Goal: Task Accomplishment & Management: Manage account settings

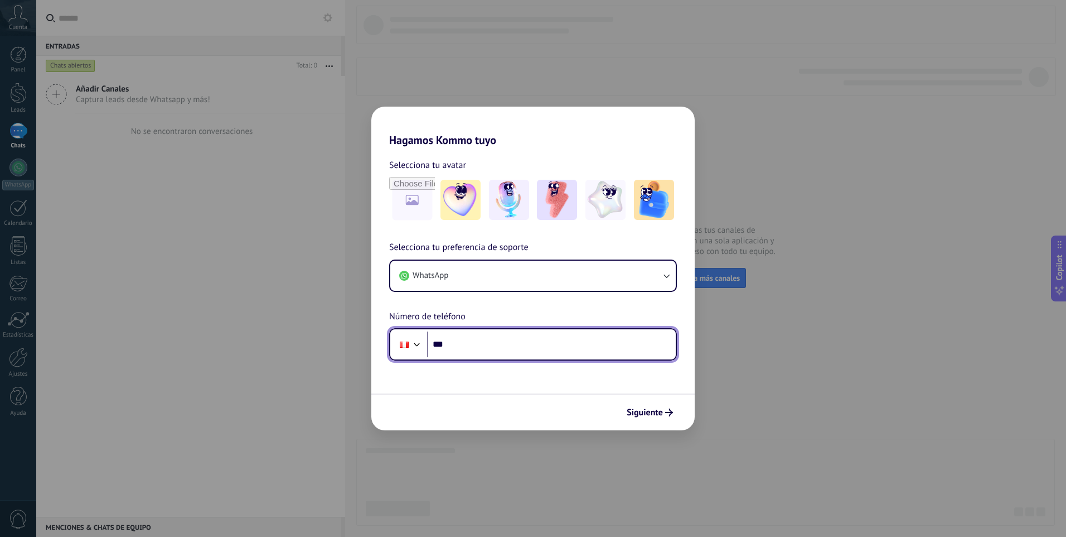
click at [577, 341] on input "***" at bounding box center [551, 344] width 249 height 26
type input "**********"
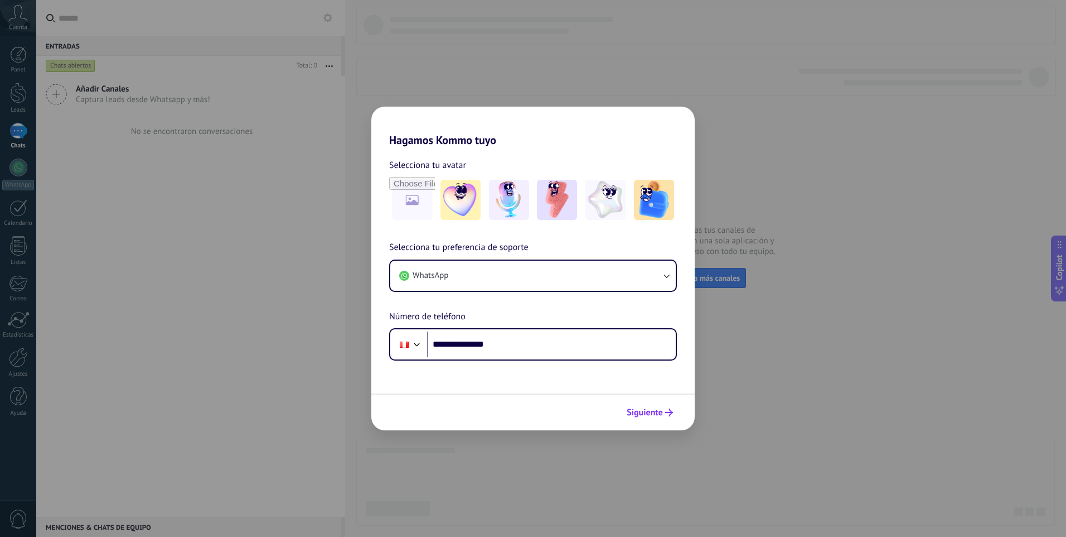
click at [659, 421] on button "Siguiente" at bounding box center [650, 412] width 56 height 19
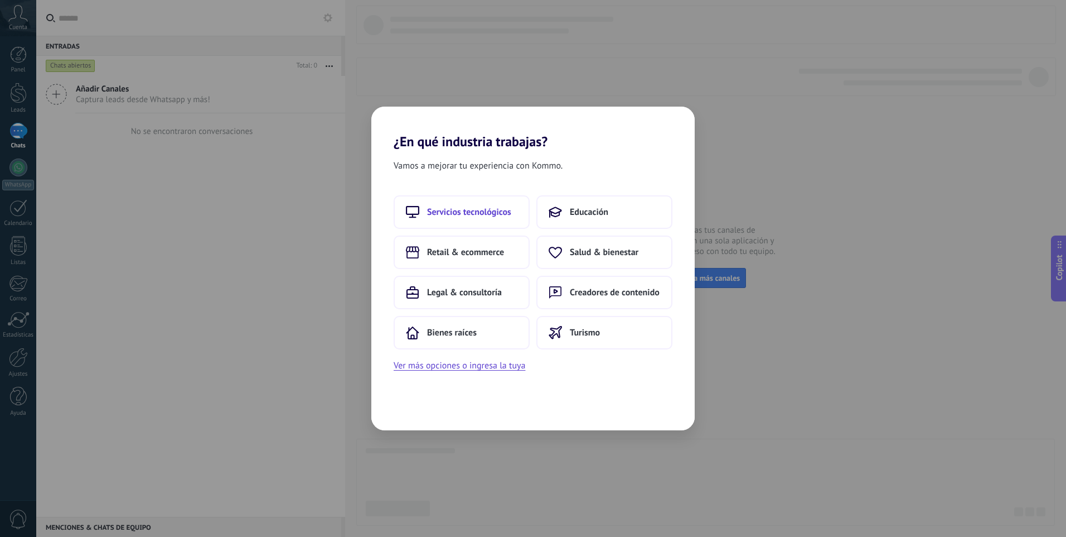
click at [487, 219] on button "Servicios tecnológicos" at bounding box center [462, 211] width 136 height 33
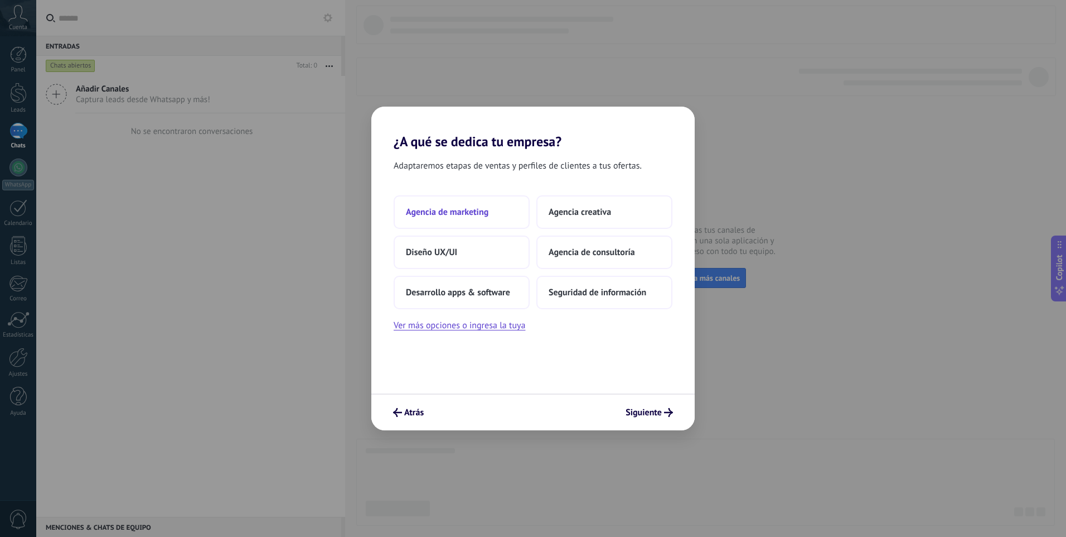
click at [486, 212] on span "Agencia de marketing" at bounding box center [447, 211] width 83 height 11
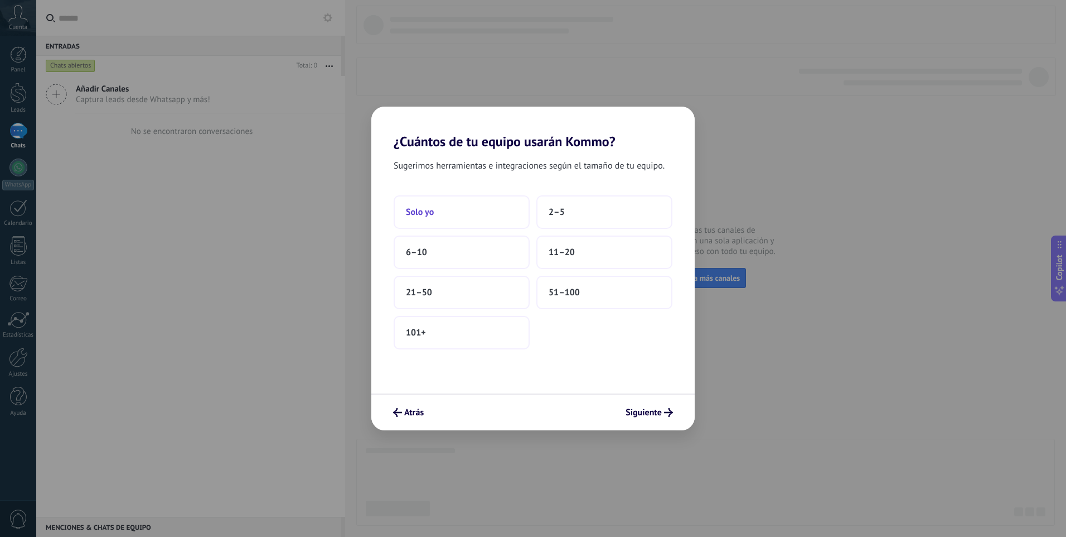
click at [486, 215] on button "Solo yo" at bounding box center [462, 211] width 136 height 33
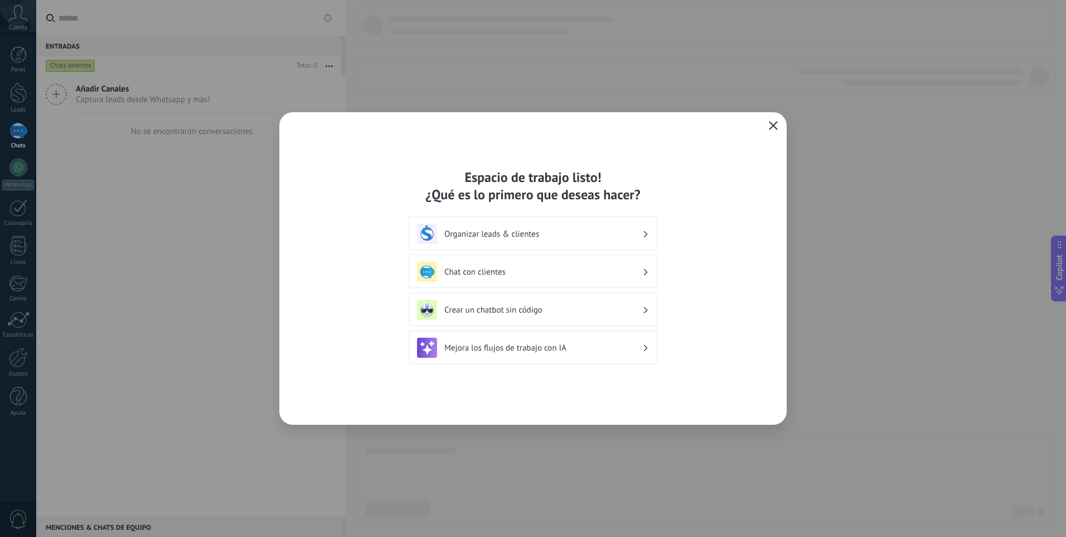
click at [773, 131] on span "button" at bounding box center [773, 126] width 9 height 10
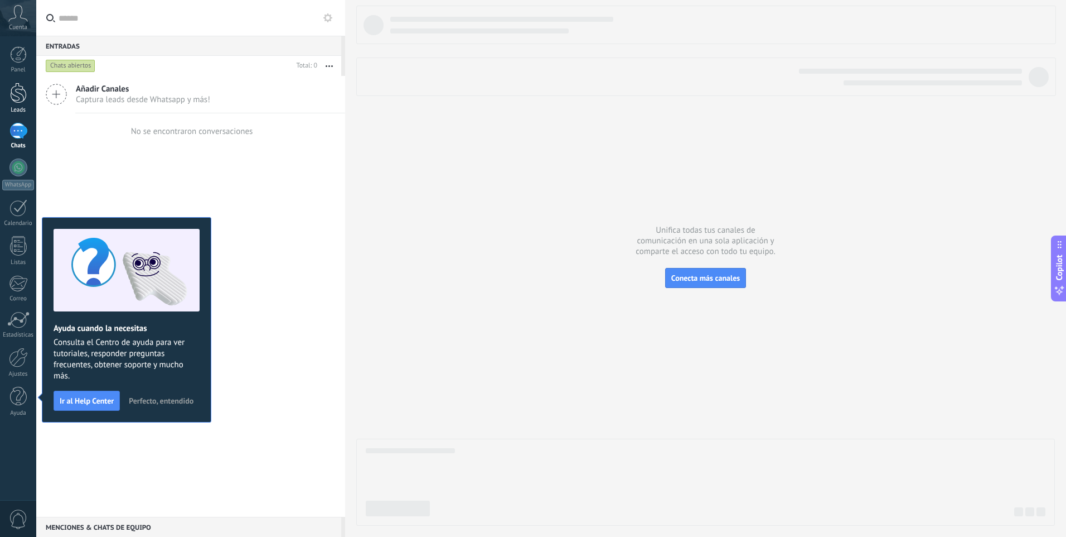
click at [21, 104] on link "Leads" at bounding box center [18, 98] width 36 height 31
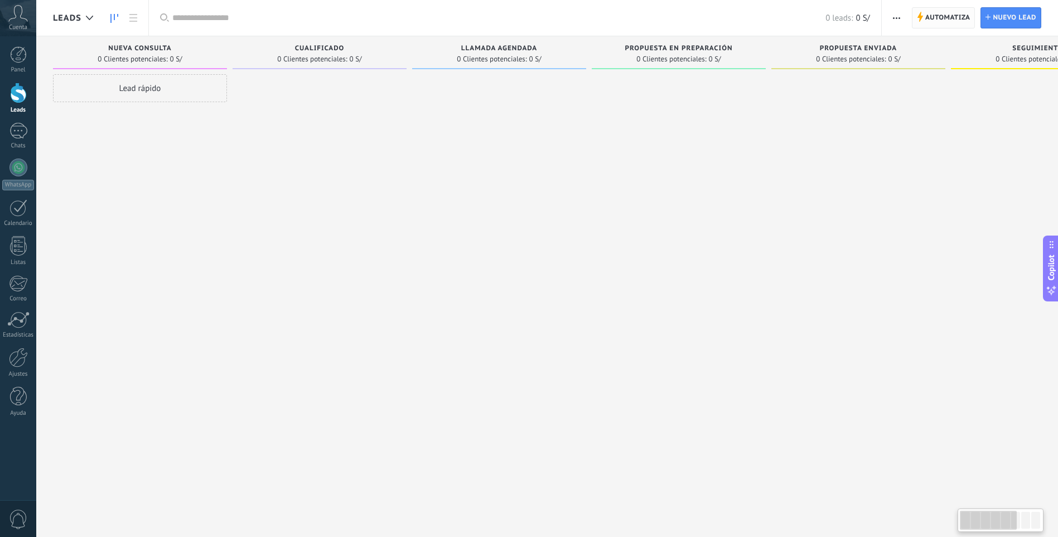
click at [965, 19] on span "Automatiza" at bounding box center [947, 18] width 45 height 20
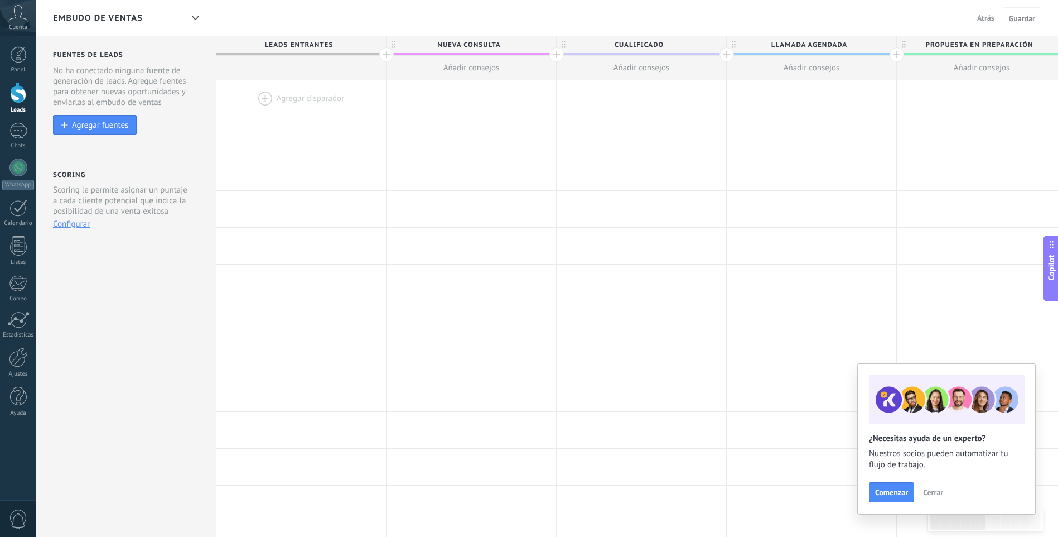
click at [323, 100] on div at bounding box center [301, 98] width 170 height 36
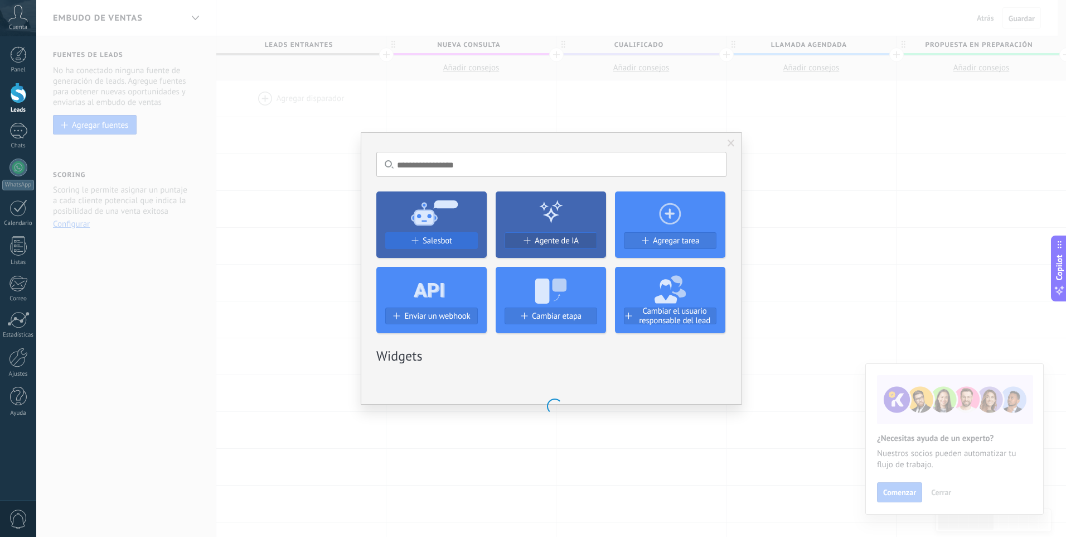
click at [454, 248] on button "Salesbot" at bounding box center [431, 240] width 93 height 17
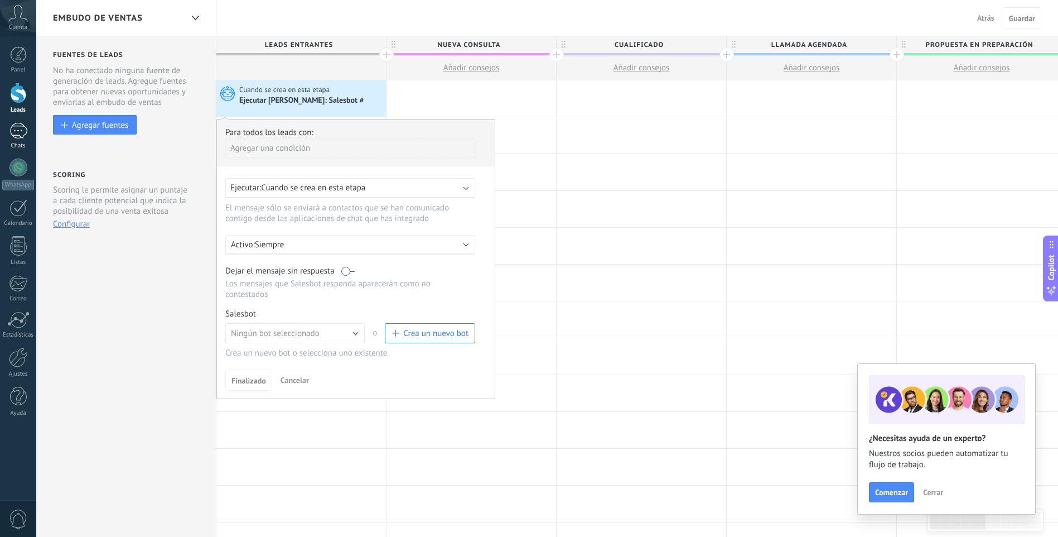
click at [14, 144] on div "Chats" at bounding box center [18, 145] width 32 height 7
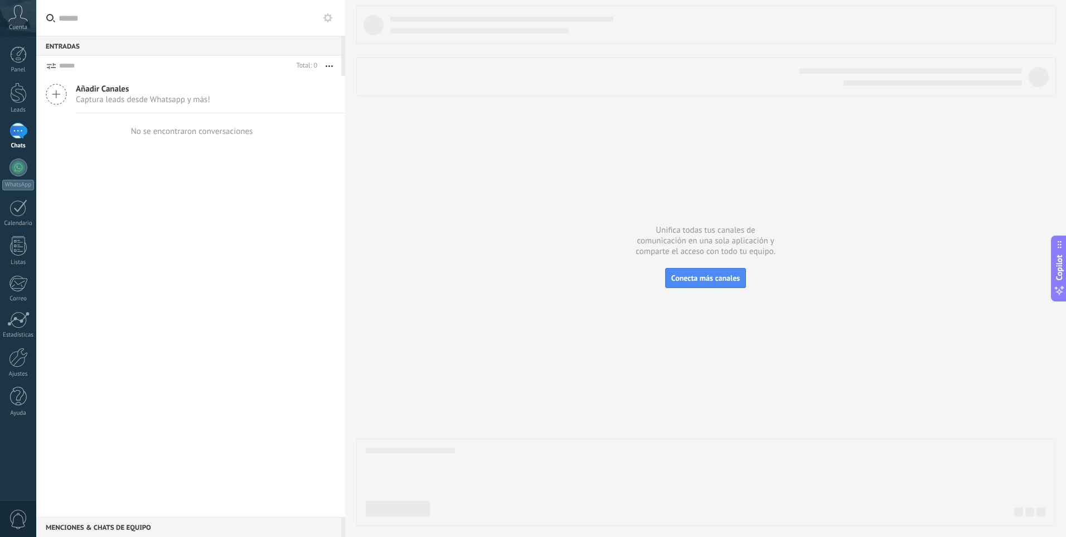
click at [328, 28] on input "text" at bounding box center [198, 18] width 278 height 36
click at [329, 23] on button at bounding box center [327, 17] width 13 height 13
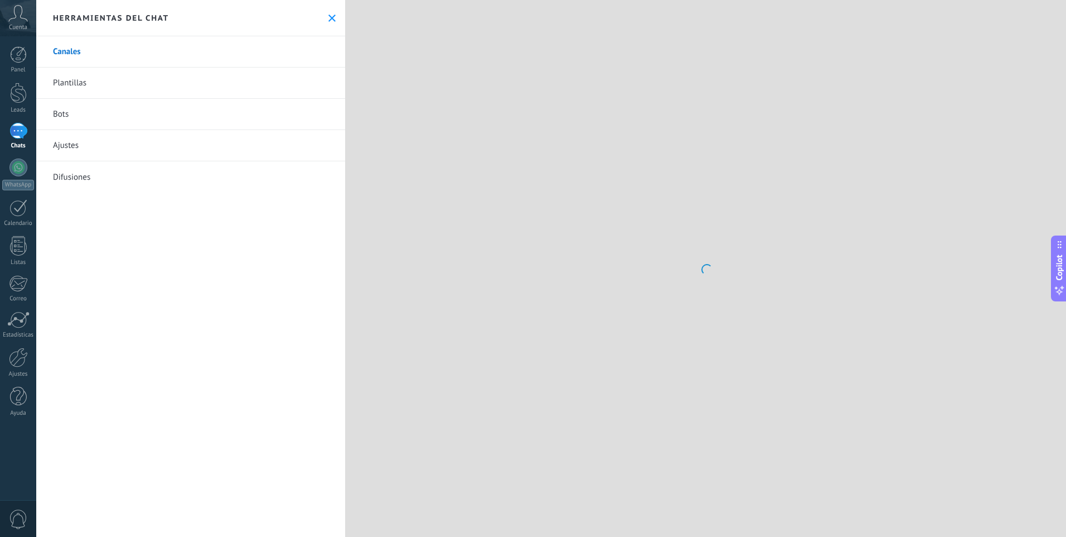
click at [239, 121] on link "Bots" at bounding box center [190, 114] width 309 height 31
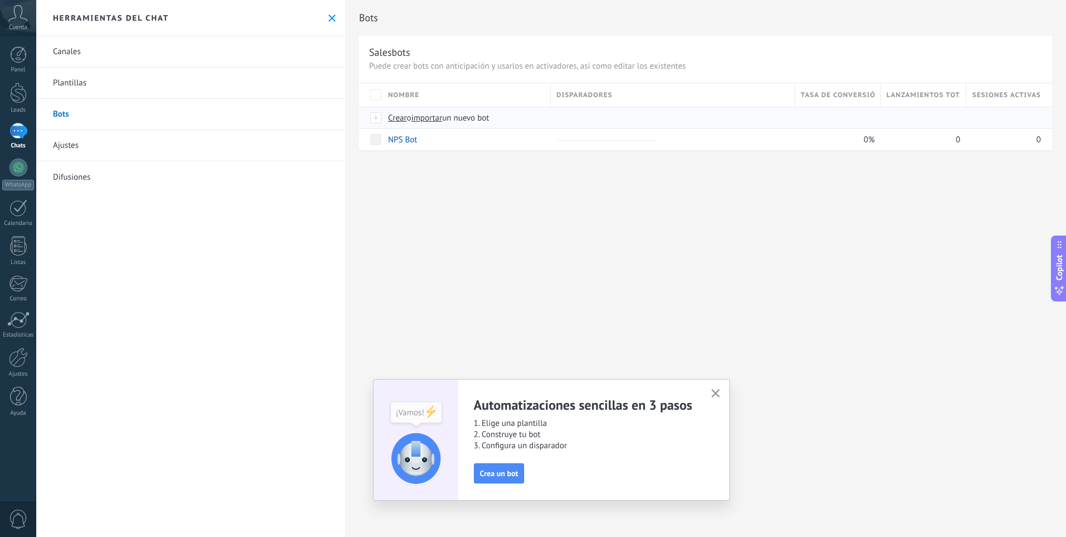
click at [430, 122] on span "importar" at bounding box center [427, 118] width 31 height 11
click at [0, 0] on input "importar un nuevo bot" at bounding box center [0, 0] width 0 height 0
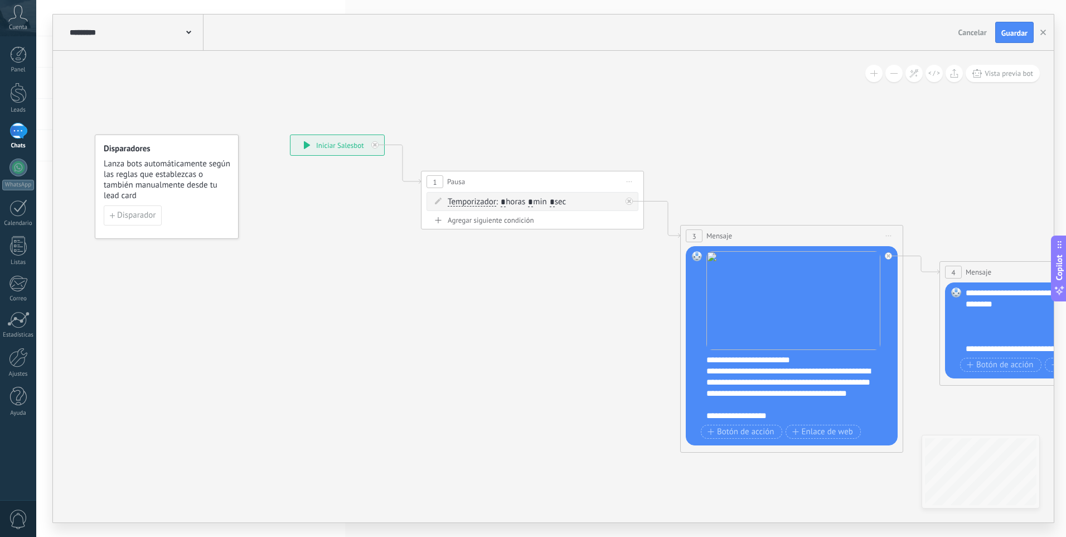
drag, startPoint x: 876, startPoint y: 194, endPoint x: 562, endPoint y: 144, distance: 317.5
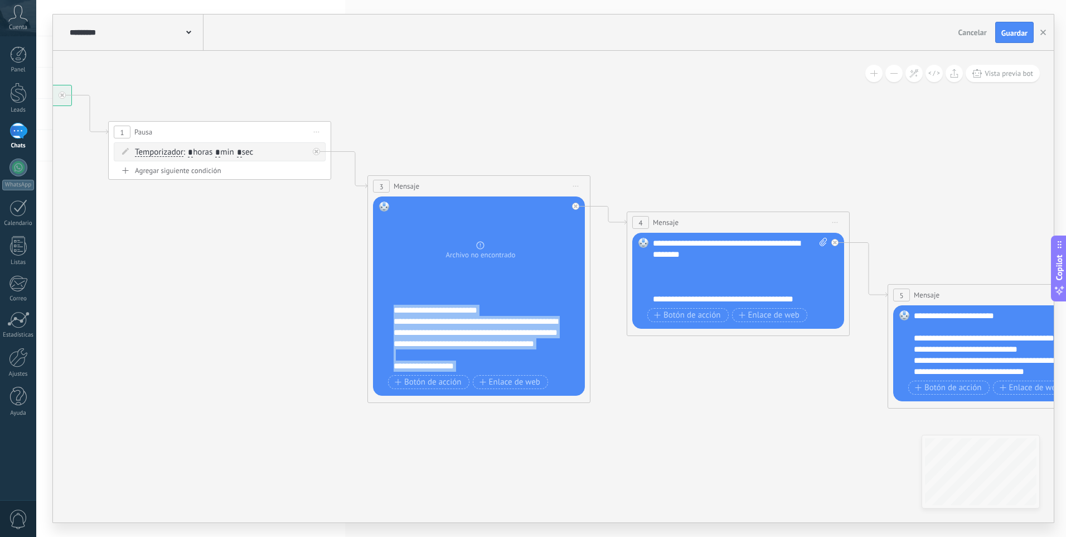
drag, startPoint x: 548, startPoint y: 363, endPoint x: 239, endPoint y: 231, distance: 335.9
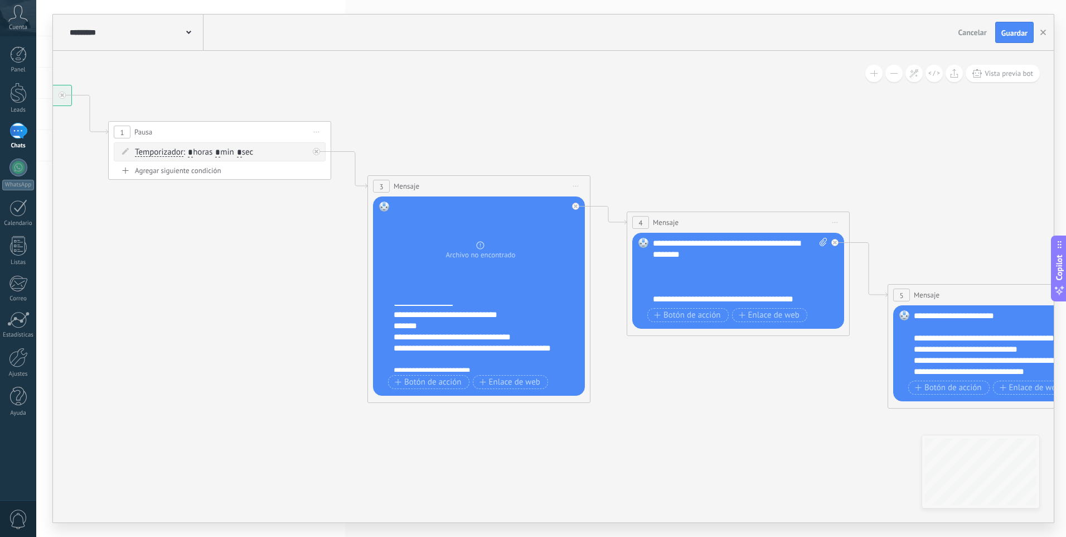
scroll to position [156, 0]
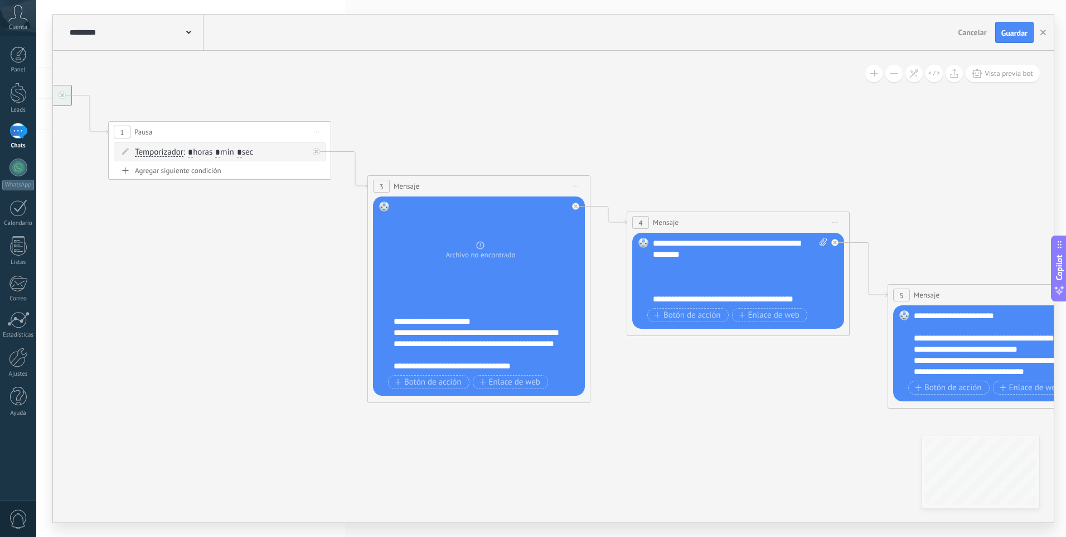
click at [483, 330] on div "**********" at bounding box center [477, 343] width 166 height 33
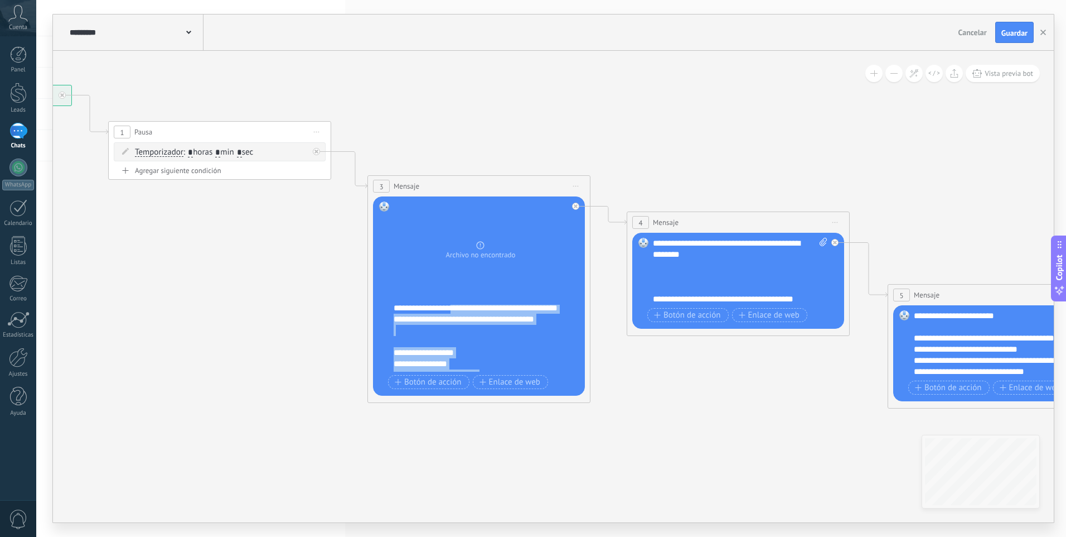
scroll to position [8, 0]
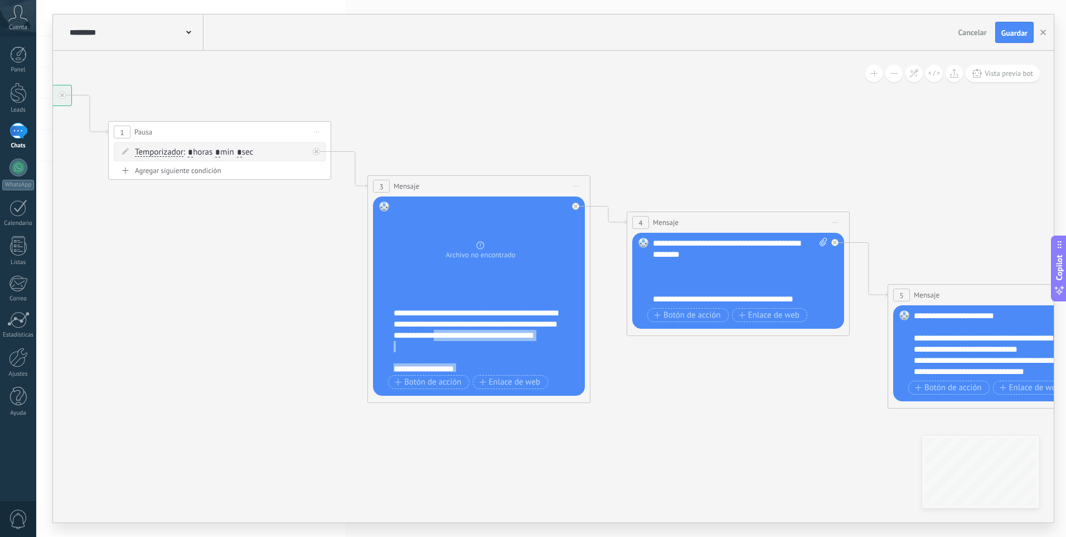
drag, startPoint x: 495, startPoint y: 322, endPoint x: 480, endPoint y: 334, distance: 19.4
click at [480, 334] on div "**********" at bounding box center [486, 338] width 185 height 67
click at [474, 370] on div "**********" at bounding box center [477, 368] width 166 height 11
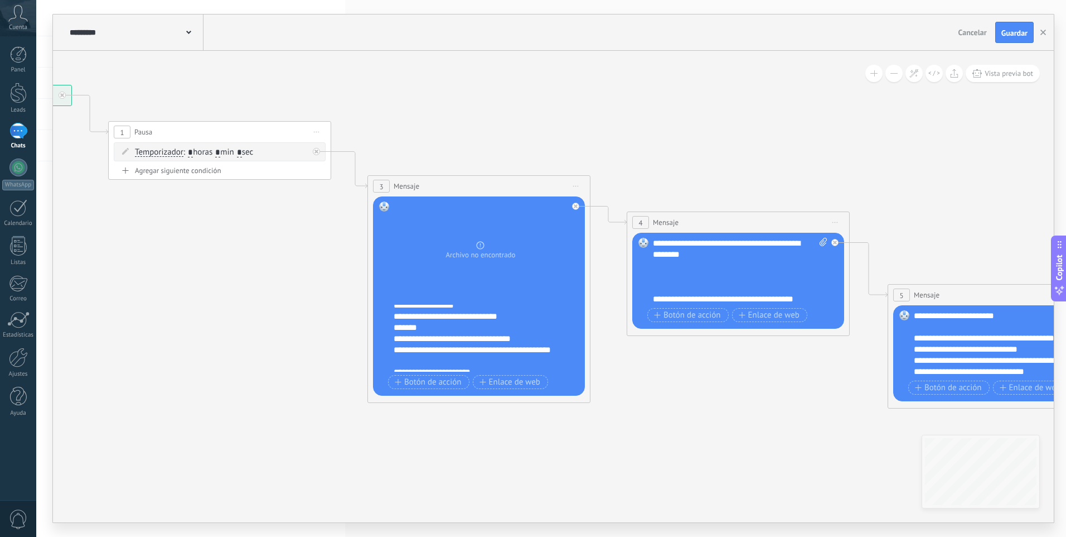
scroll to position [167, 0]
click at [490, 324] on div "**********" at bounding box center [477, 321] width 166 height 11
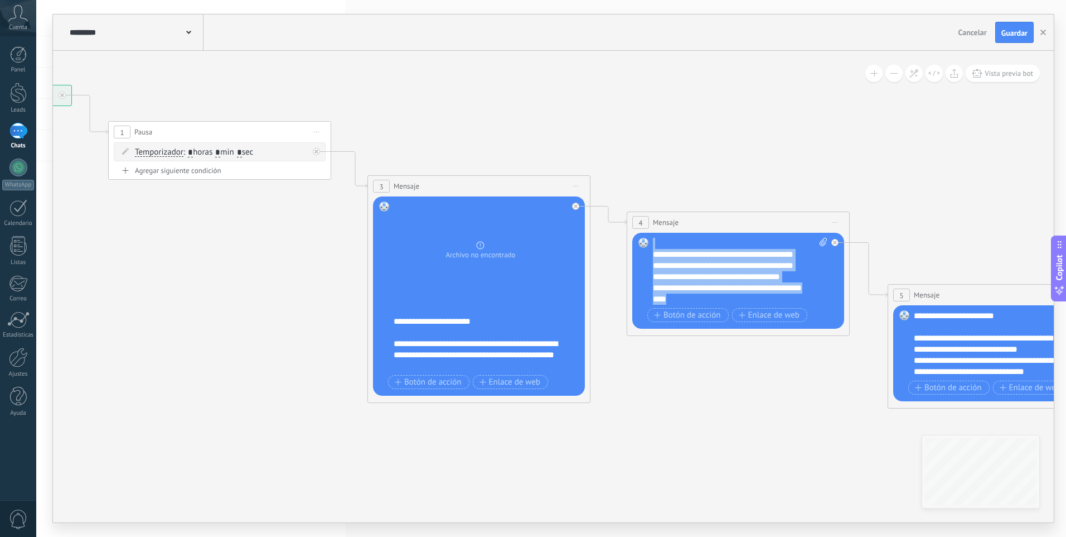
scroll to position [0, 0]
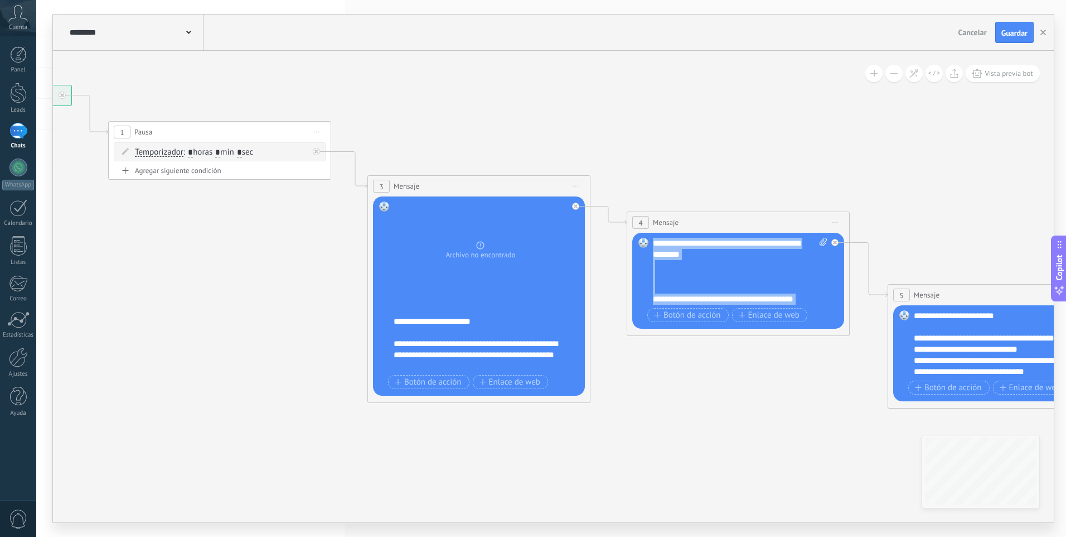
drag, startPoint x: 683, startPoint y: 293, endPoint x: 525, endPoint y: 114, distance: 239.1
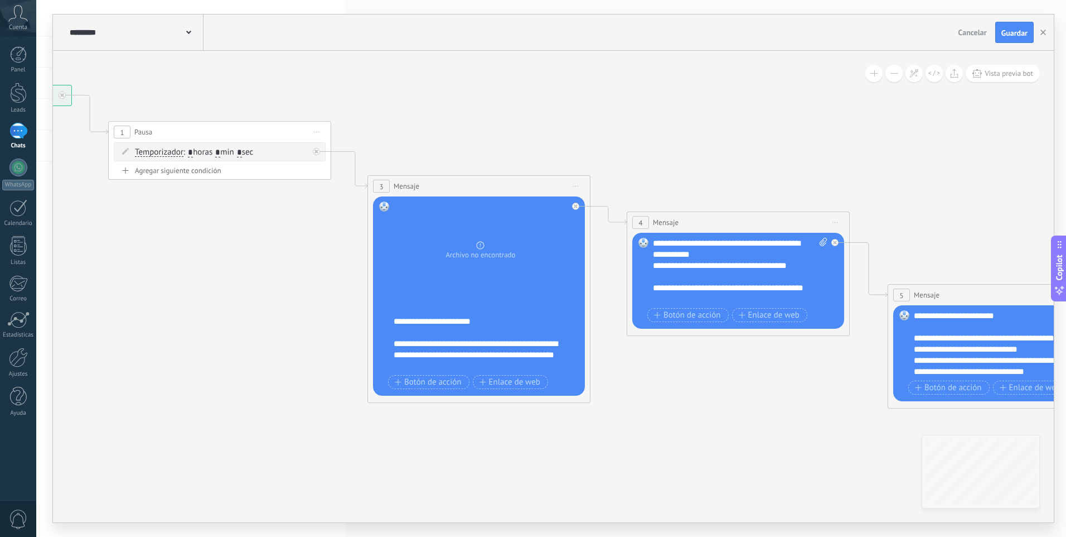
click at [737, 257] on div "**********" at bounding box center [740, 271] width 175 height 67
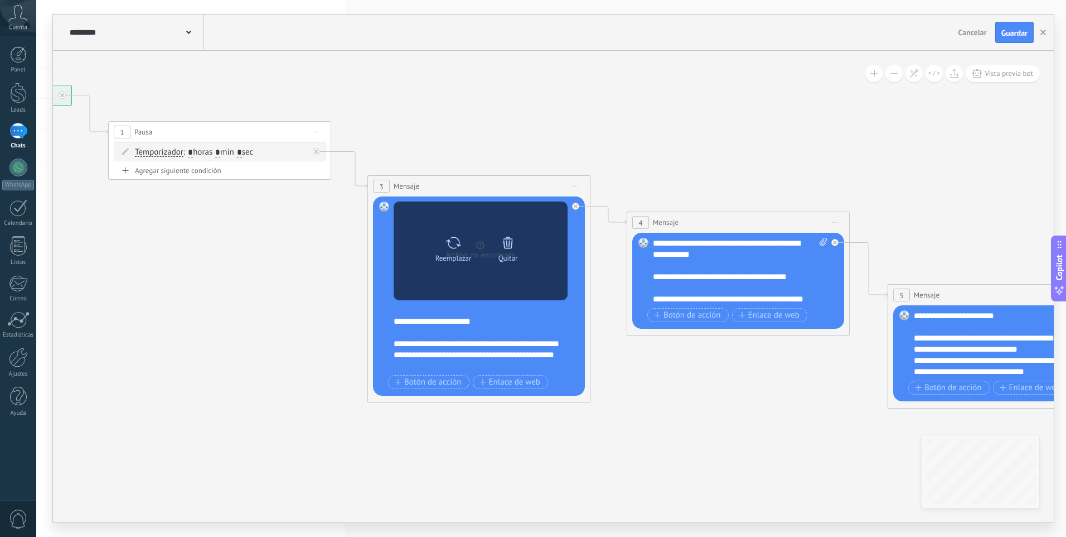
click at [448, 247] on icon at bounding box center [454, 243] width 16 height 16
click input "Subir" at bounding box center [0, 0] width 0 height 0
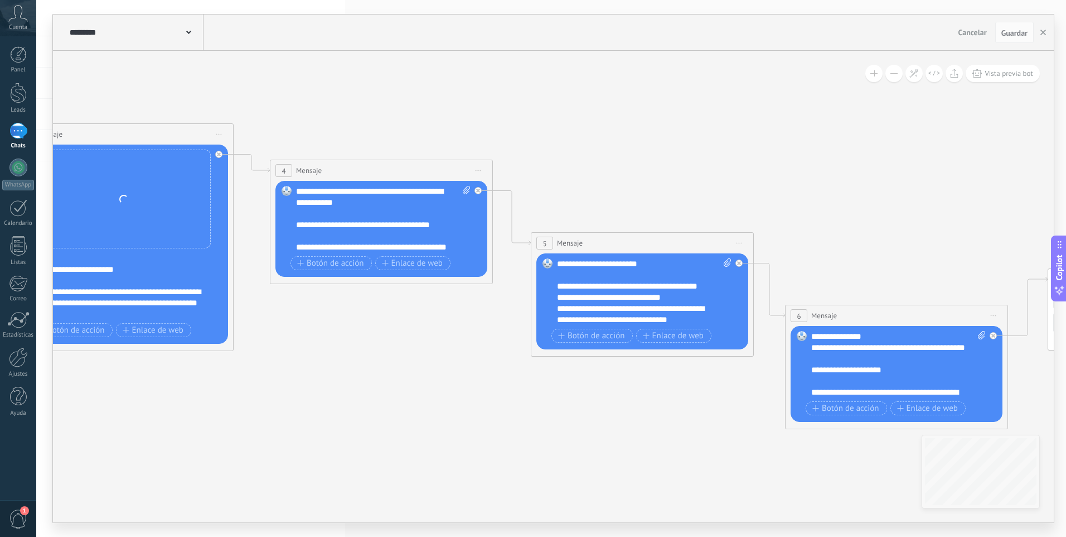
drag, startPoint x: 754, startPoint y: 414, endPoint x: 397, endPoint y: 362, distance: 360.7
click at [397, 362] on icon at bounding box center [575, 231] width 2468 height 954
click at [690, 321] on div "**********" at bounding box center [644, 291] width 175 height 67
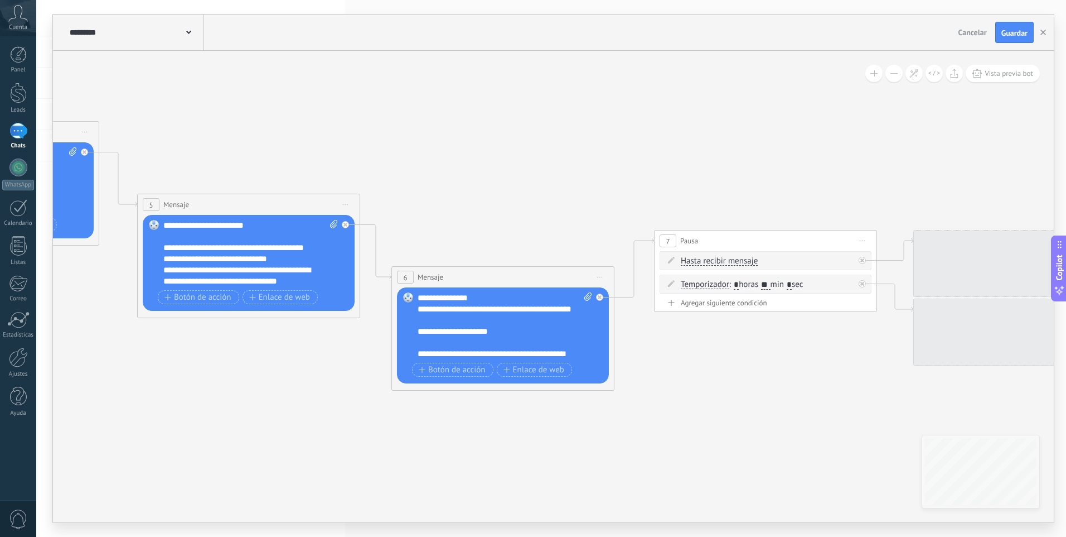
drag, startPoint x: 868, startPoint y: 191, endPoint x: 600, endPoint y: 158, distance: 269.7
click at [600, 158] on icon at bounding box center [181, 193] width 2468 height 954
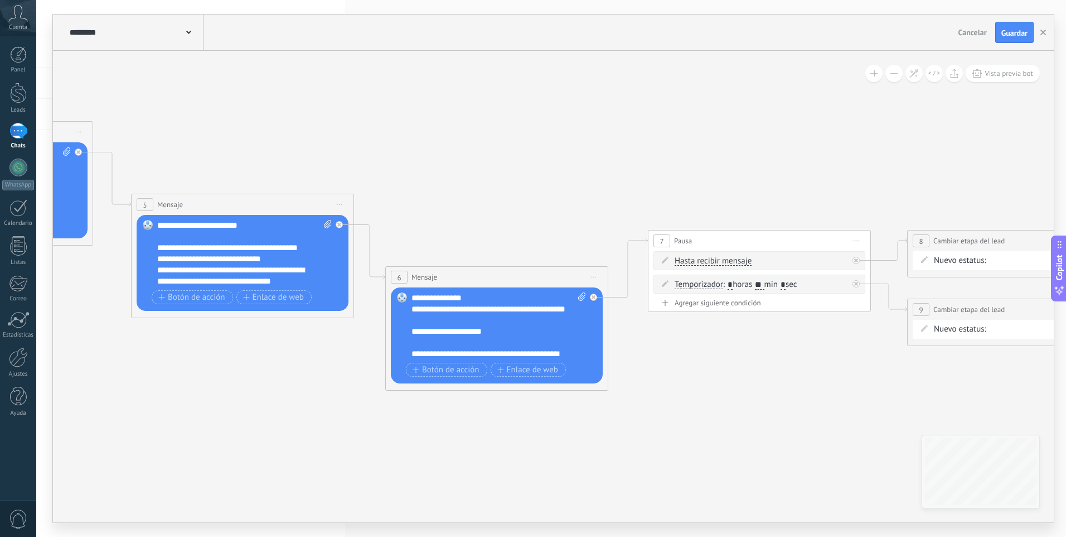
drag, startPoint x: 789, startPoint y: 185, endPoint x: 522, endPoint y: 182, distance: 267.2
click at [522, 182] on icon at bounding box center [223, 193] width 2565 height 954
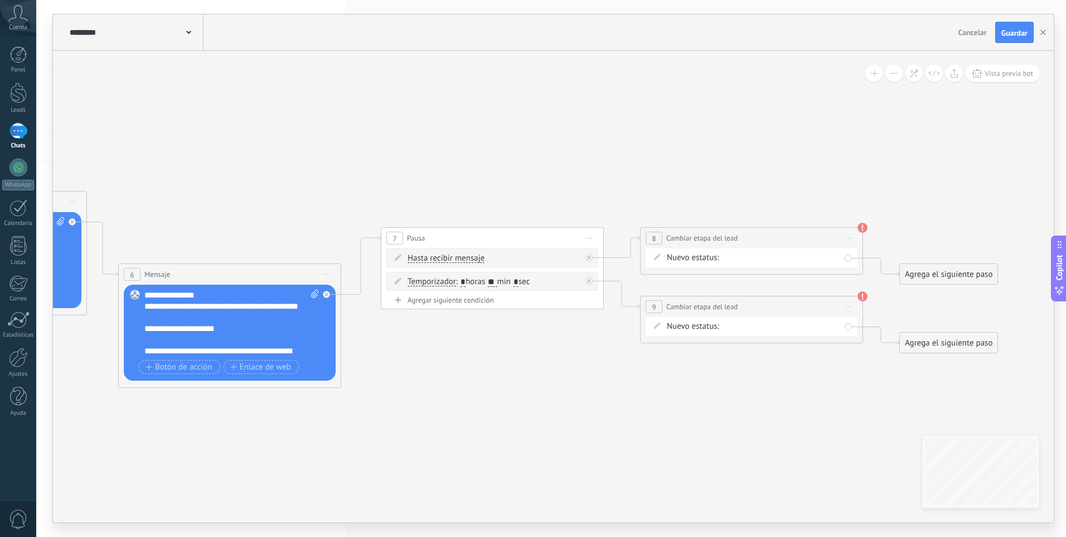
click at [0, 0] on div "Nueva consulta Cualificado Llamada agendada Propuesta en preparación Propuesta …" at bounding box center [0, 0] width 0 height 0
click at [814, 255] on label at bounding box center [781, 260] width 117 height 19
click at [818, 258] on label at bounding box center [781, 260] width 117 height 19
click at [0, 0] on label "Seguimiento" at bounding box center [0, 0] width 0 height 0
click at [0, 0] on div "Nueva consulta Cualificado Llamada agendada Propuesta en preparación Propuesta …" at bounding box center [0, 0] width 0 height 0
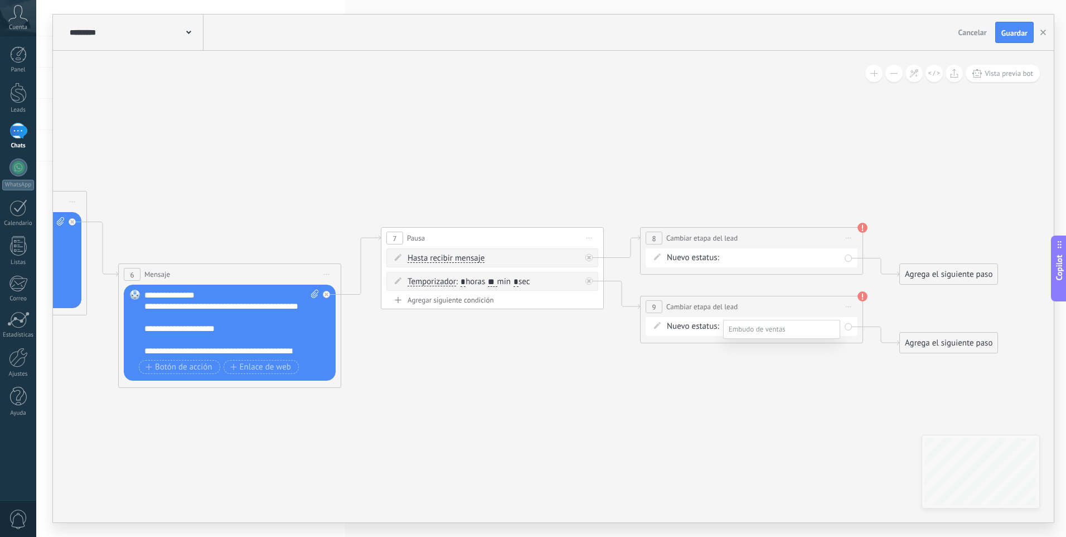
click at [0, 0] on label "Nueva consulta" at bounding box center [0, 0] width 0 height 0
click at [1018, 25] on button "Guardar" at bounding box center [1015, 32] width 38 height 21
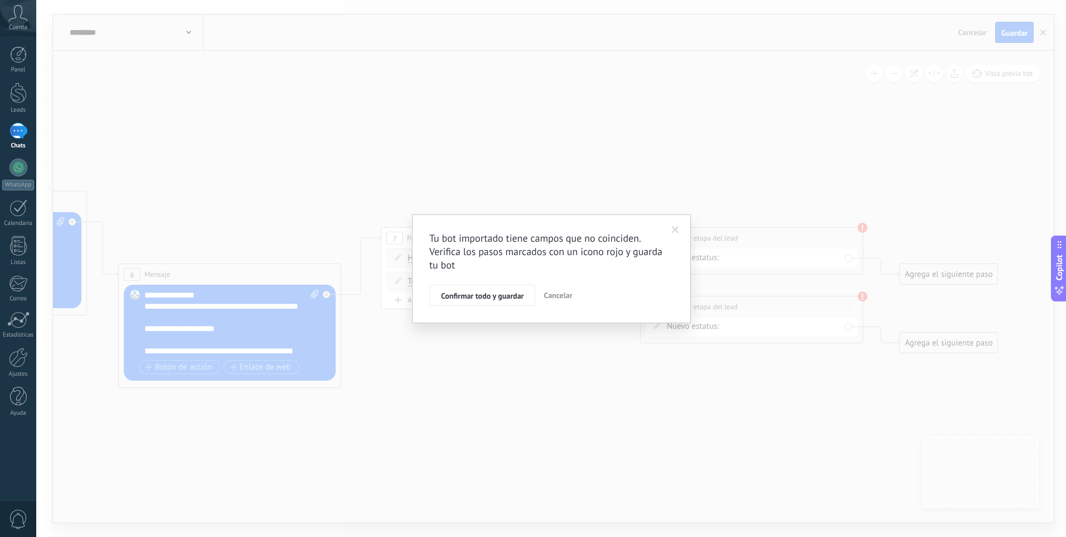
click at [509, 307] on div "Tu bot importado tiene [PERSON_NAME] que no coinciden. Verifica los pasos marca…" at bounding box center [551, 268] width 279 height 109
click at [509, 303] on button "Confirmar todo y guardar" at bounding box center [482, 294] width 106 height 21
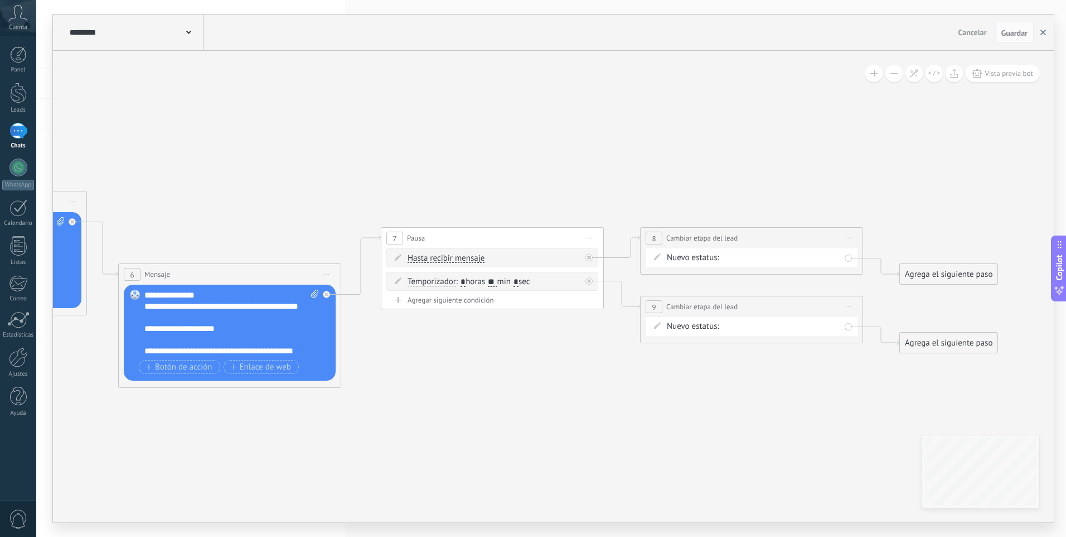
click at [1048, 40] on button "button" at bounding box center [1043, 32] width 17 height 21
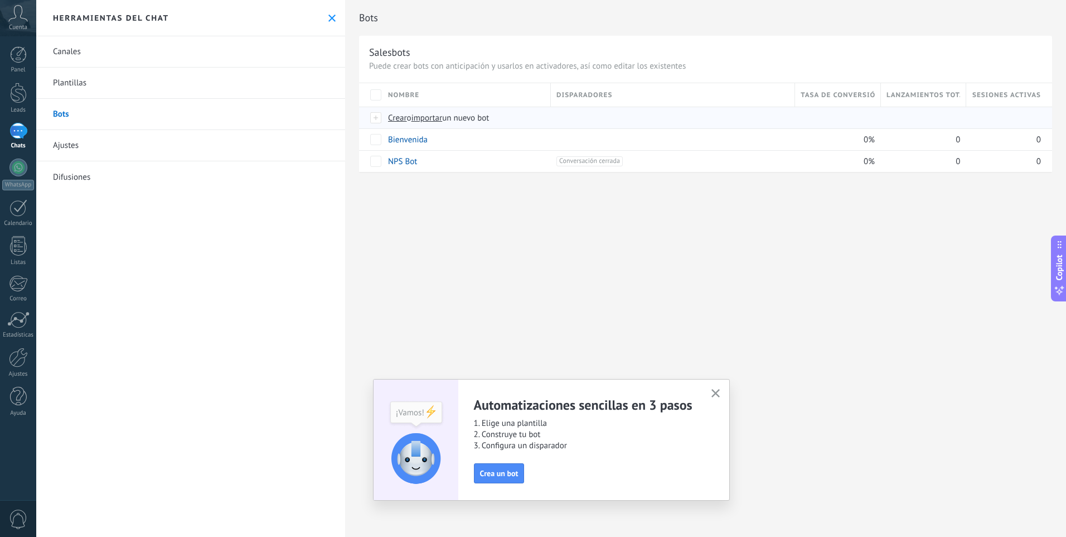
click at [429, 120] on span "importar" at bounding box center [427, 118] width 31 height 11
click at [0, 0] on input "importar un nuevo bot" at bounding box center [0, 0] width 0 height 0
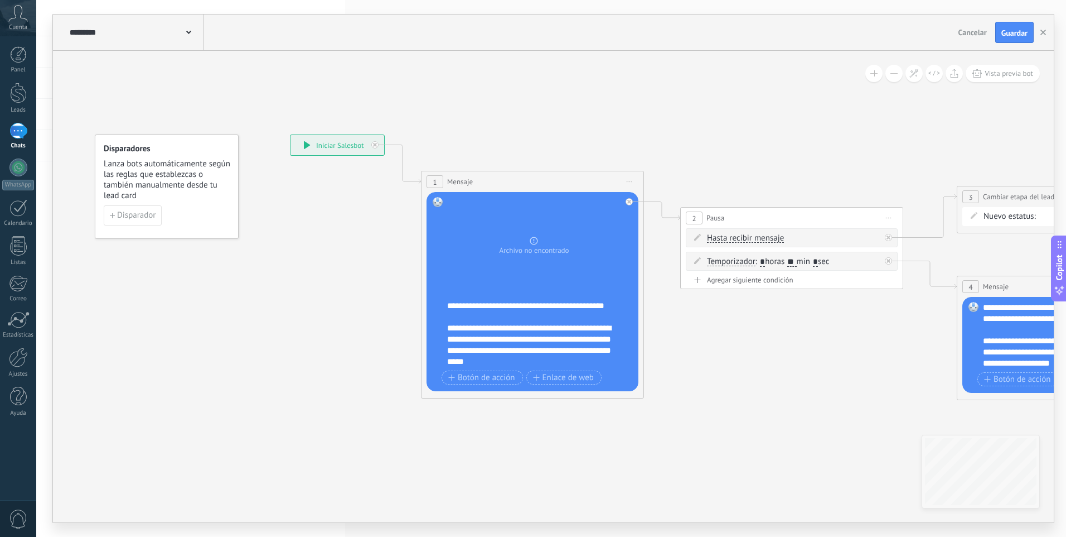
click at [601, 340] on div "**********" at bounding box center [539, 333] width 185 height 67
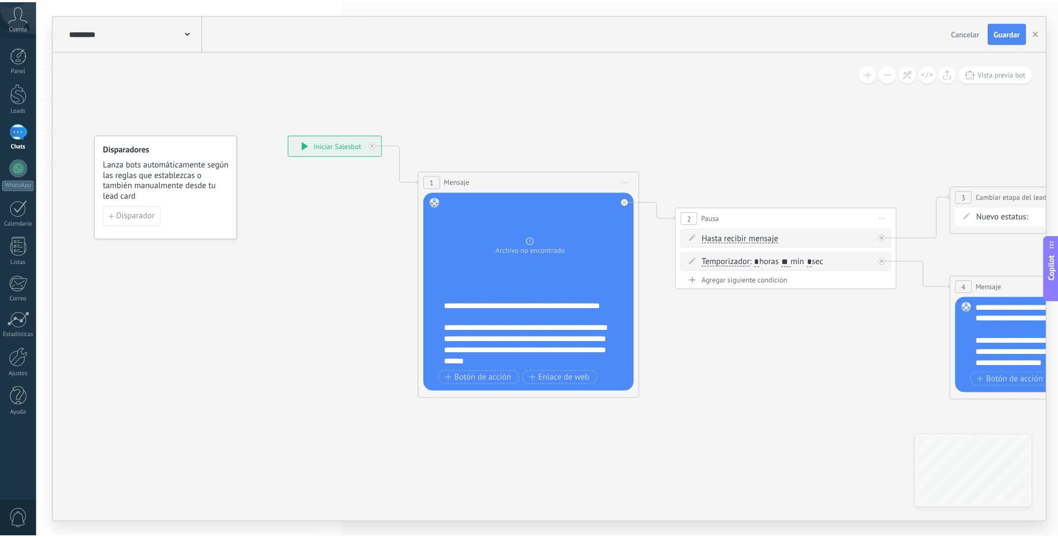
scroll to position [78, 0]
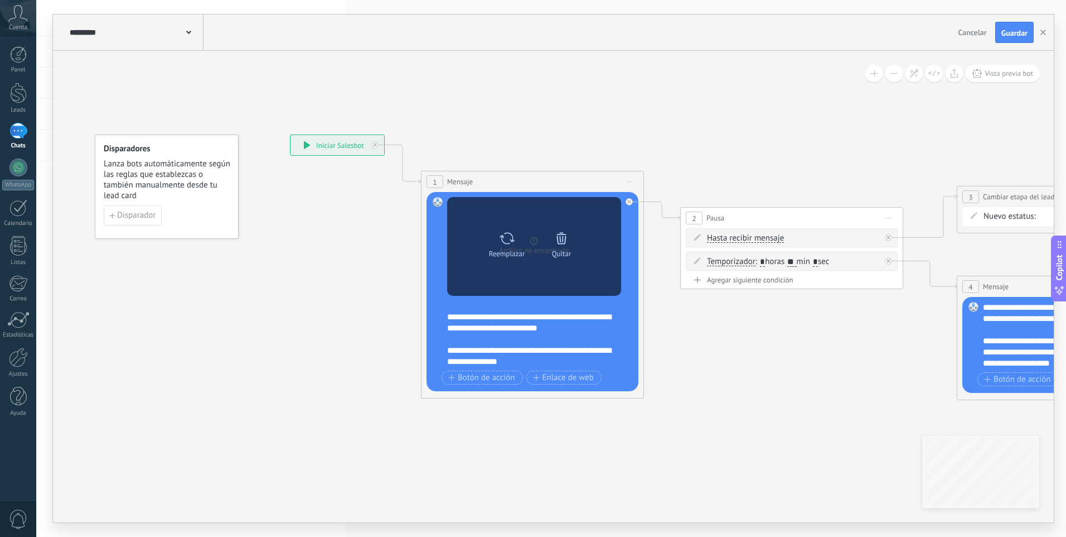
click at [493, 240] on div "Reemplazar" at bounding box center [507, 242] width 47 height 31
click input "Subir" at bounding box center [0, 0] width 0 height 0
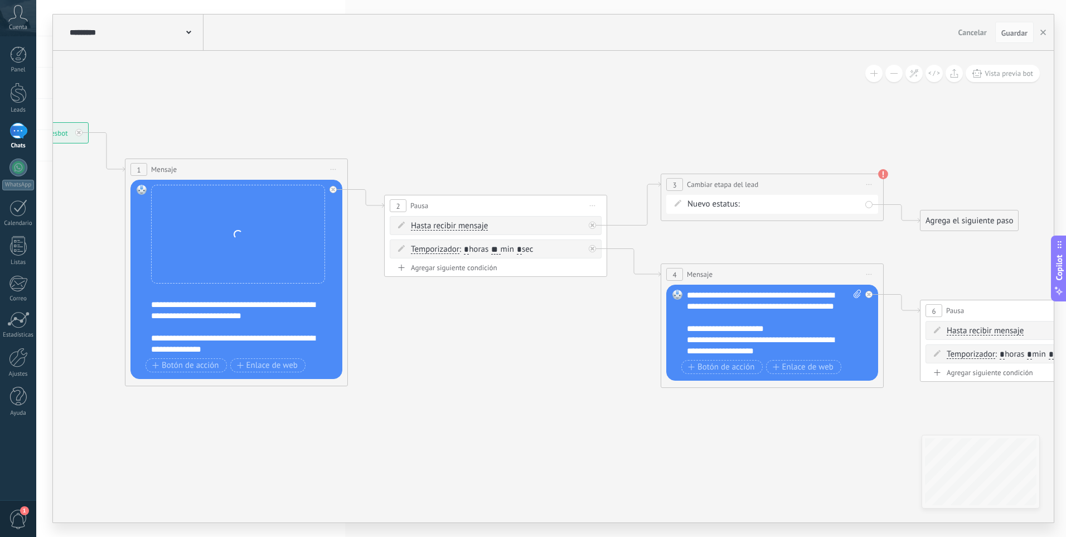
drag, startPoint x: 871, startPoint y: 163, endPoint x: 561, endPoint y: 151, distance: 310.4
click at [561, 151] on icon at bounding box center [707, 261] width 1985 height 837
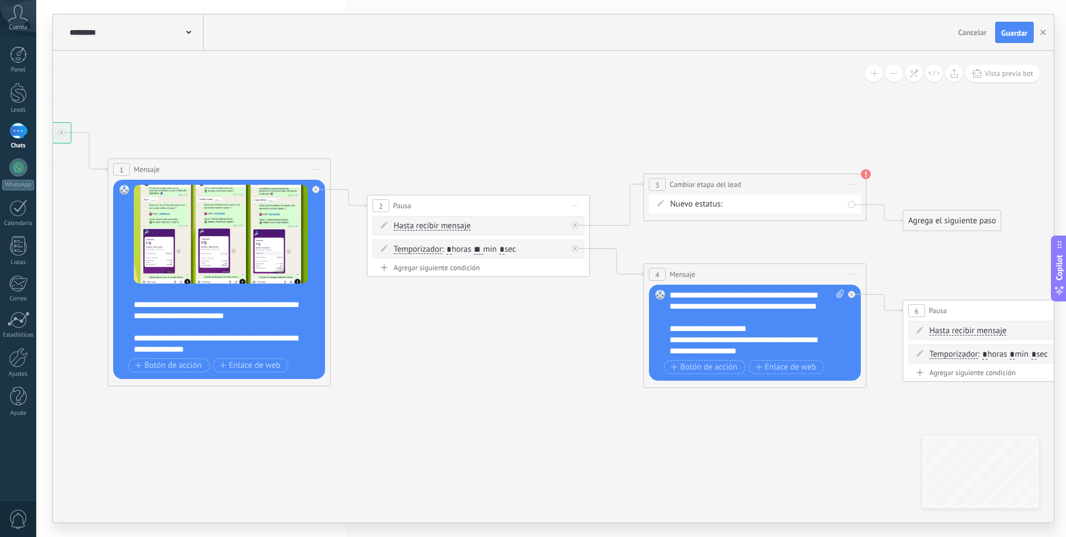
click at [802, 307] on div "**********" at bounding box center [757, 322] width 175 height 67
click at [0, 0] on div "Nueva consulta Cualificado Llamada agendada Propuesta en preparación Propuesta …" at bounding box center [0, 0] width 0 height 0
click at [0, 0] on label "Seguimiento" at bounding box center [0, 0] width 0 height 0
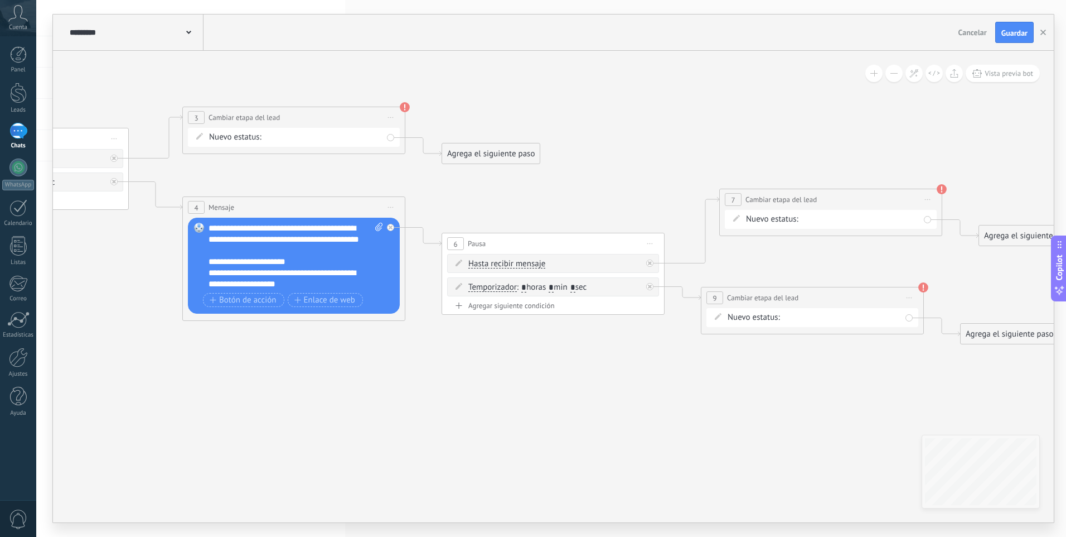
drag, startPoint x: 821, startPoint y: 227, endPoint x: 944, endPoint y: 261, distance: 127.9
click at [473, 185] on icon at bounding box center [277, 199] width 2082 height 847
click at [0, 0] on div "Nueva consulta Cualificado Llamada agendada Propuesta en preparación Propuesta …" at bounding box center [0, 0] width 0 height 0
click at [0, 0] on label "Seguimiento" at bounding box center [0, 0] width 0 height 0
click at [0, 0] on div "Nueva consulta Cualificado Llamada agendada Propuesta en preparación Propuesta …" at bounding box center [0, 0] width 0 height 0
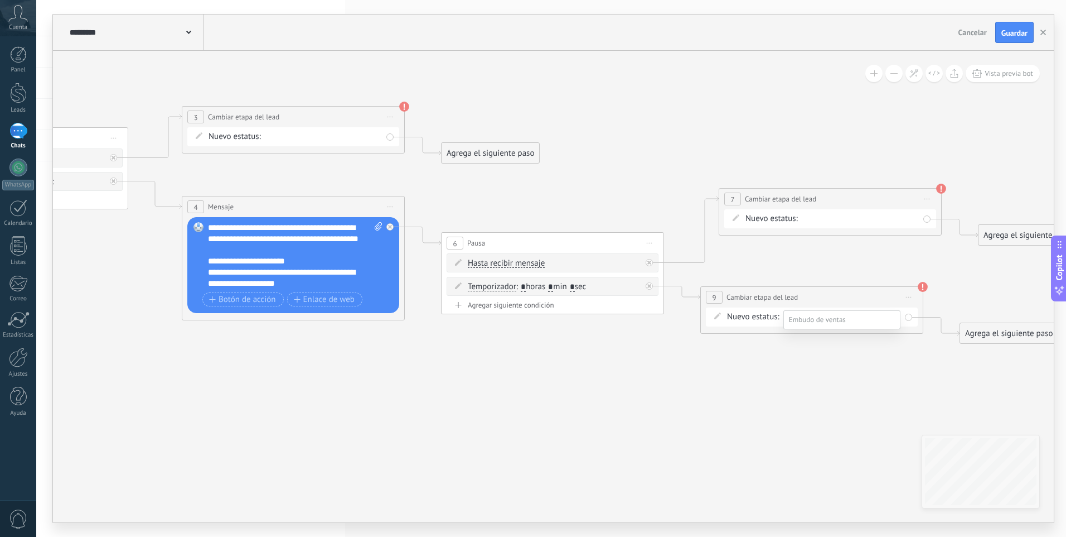
click at [0, 0] on label "Cualificado" at bounding box center [0, 0] width 0 height 0
click at [747, 334] on icon at bounding box center [277, 199] width 2082 height 847
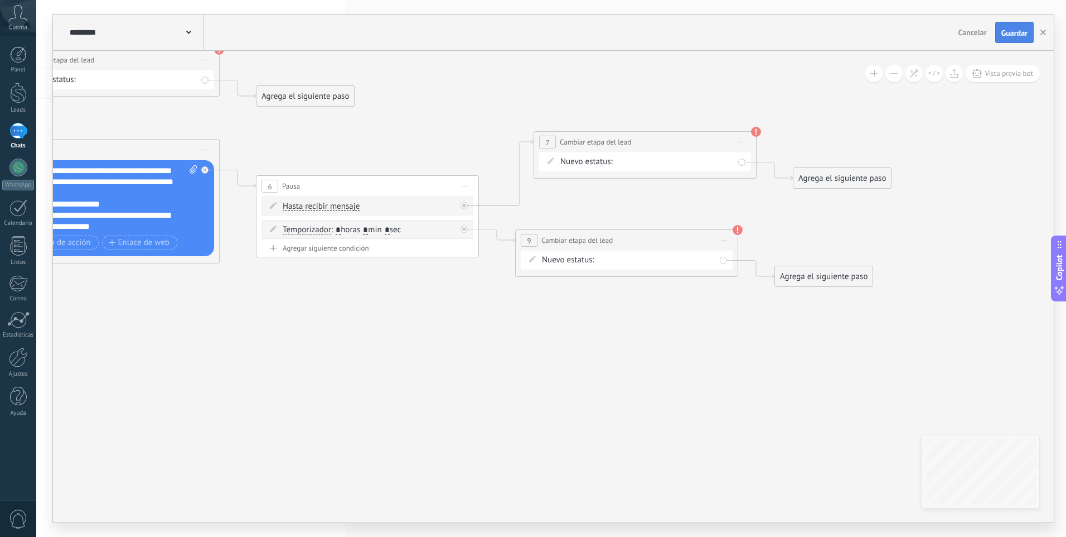
click at [1015, 30] on span "Guardar" at bounding box center [1015, 33] width 26 height 8
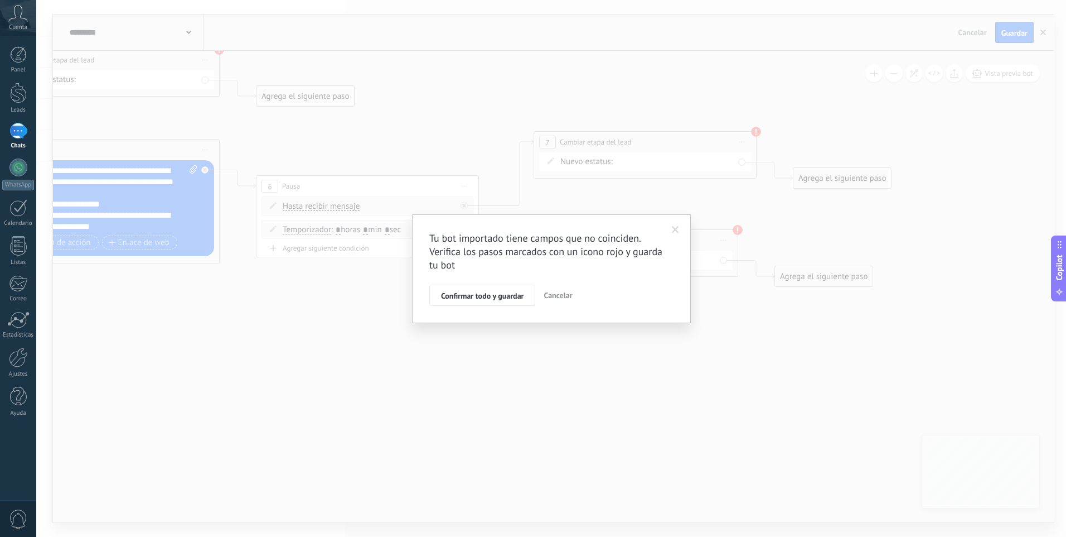
click at [513, 306] on div "Tu bot importado tiene [PERSON_NAME] que no coinciden. Verifica los pasos marca…" at bounding box center [551, 268] width 279 height 109
click at [512, 303] on button "Confirmar todo y guardar" at bounding box center [482, 294] width 106 height 21
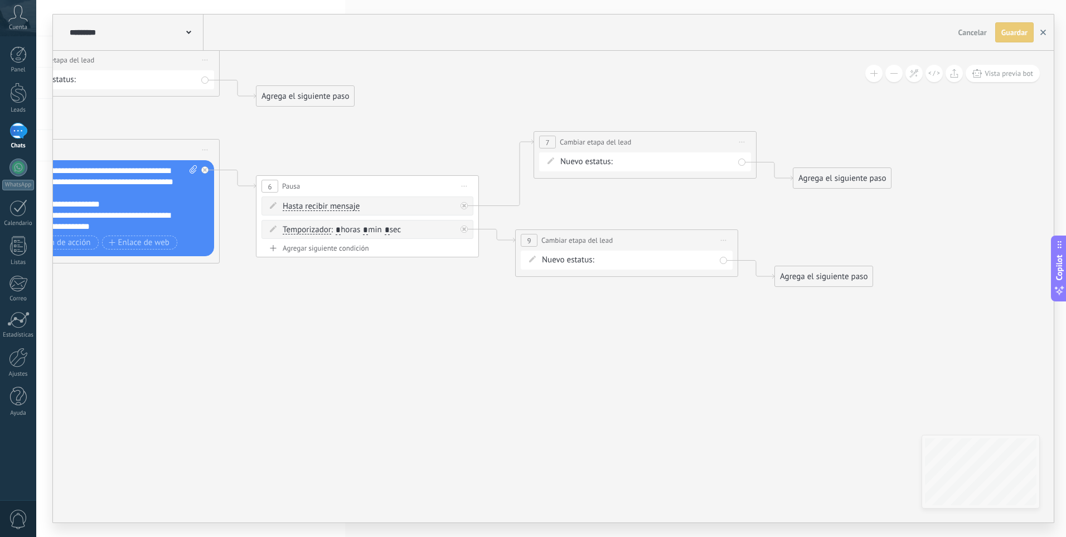
click at [1045, 37] on button "button" at bounding box center [1043, 32] width 17 height 20
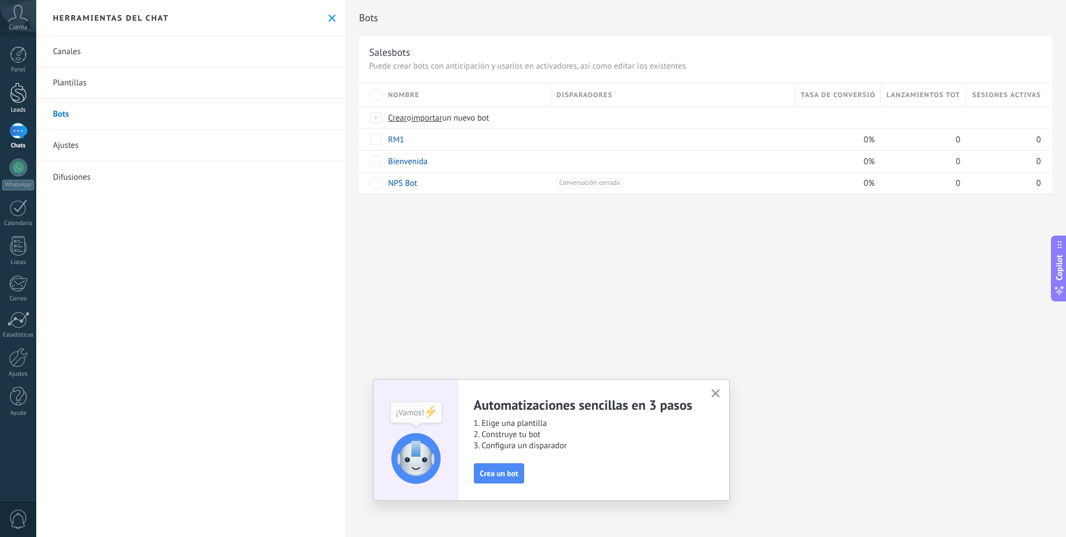
click at [28, 91] on link "Leads" at bounding box center [18, 98] width 36 height 31
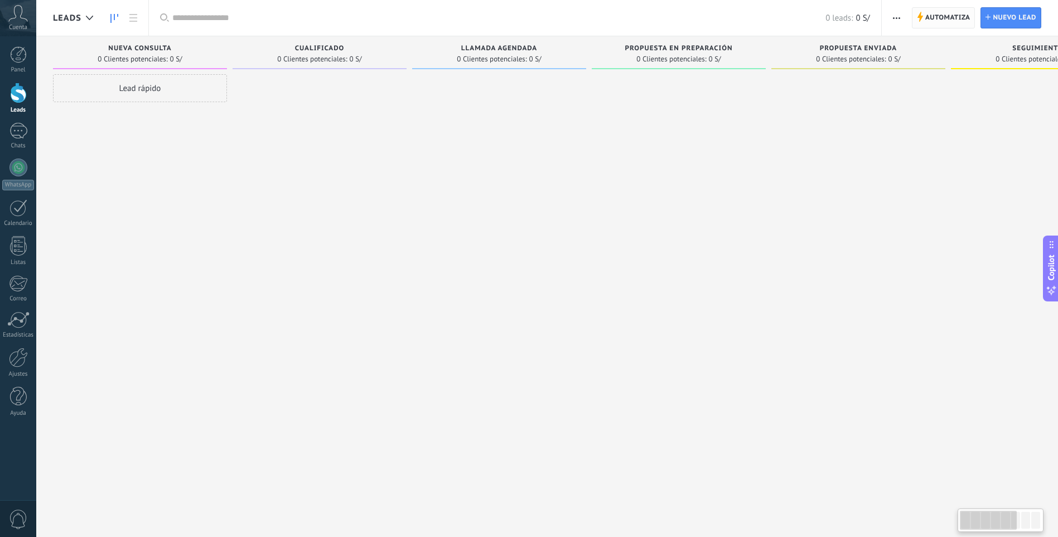
click at [955, 17] on span "Automatiza" at bounding box center [947, 18] width 45 height 20
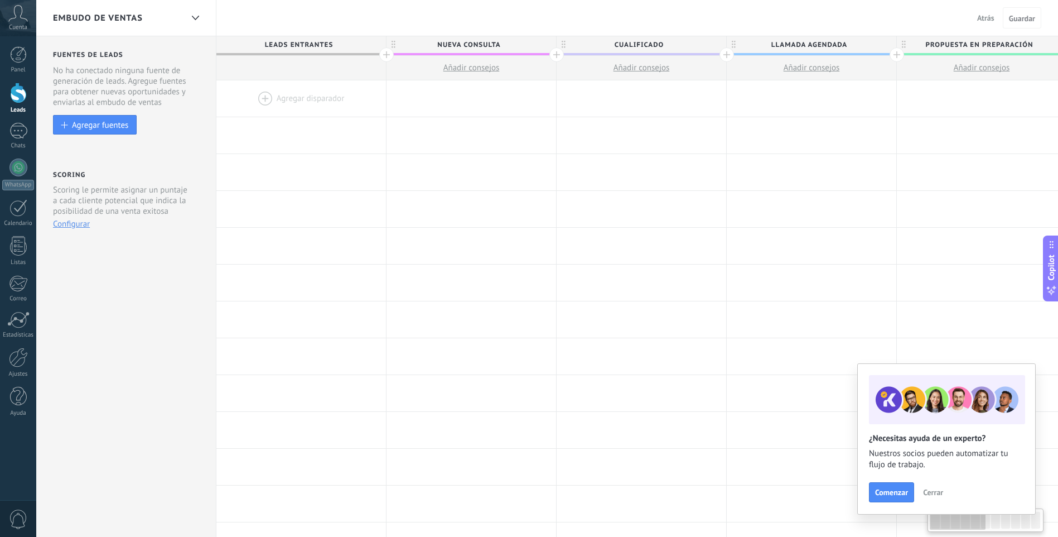
click at [522, 42] on span "Nueva consulta" at bounding box center [469, 44] width 164 height 17
type input "*"
type input "***"
click at [692, 49] on span "Cualificado" at bounding box center [639, 44] width 164 height 17
type input "*"
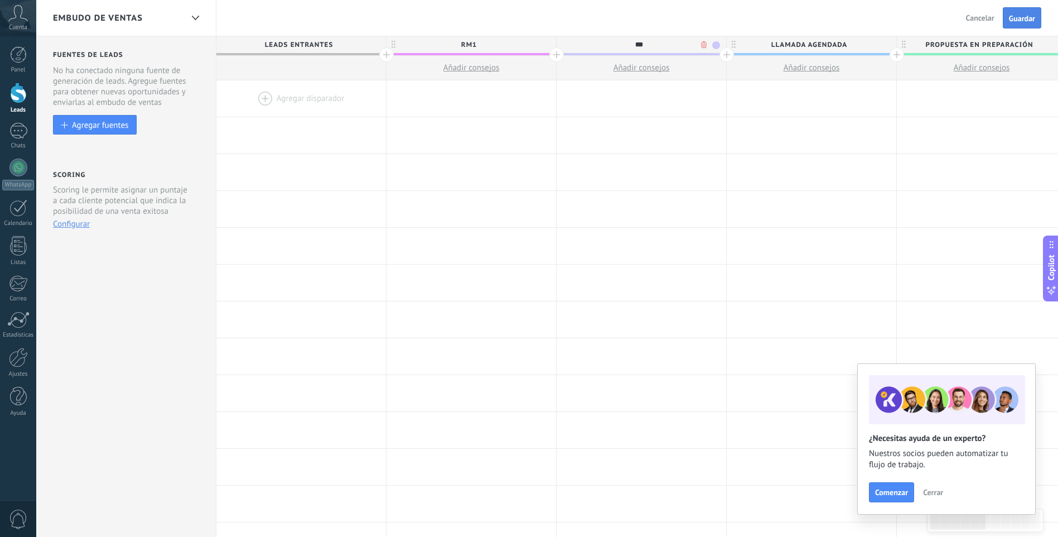
type input "***"
click at [1033, 22] on span "Guardar" at bounding box center [1022, 19] width 26 height 8
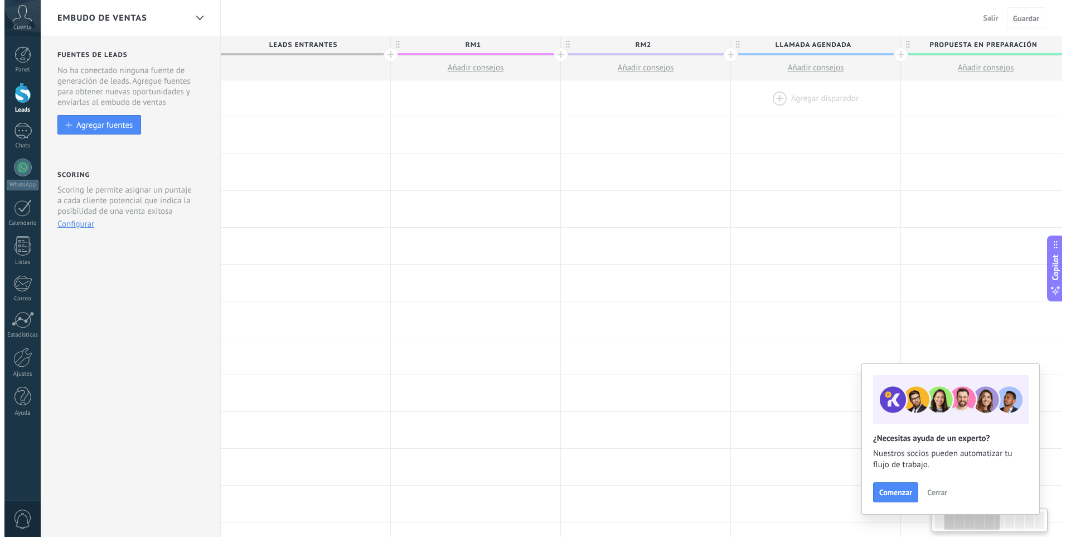
scroll to position [0, 181]
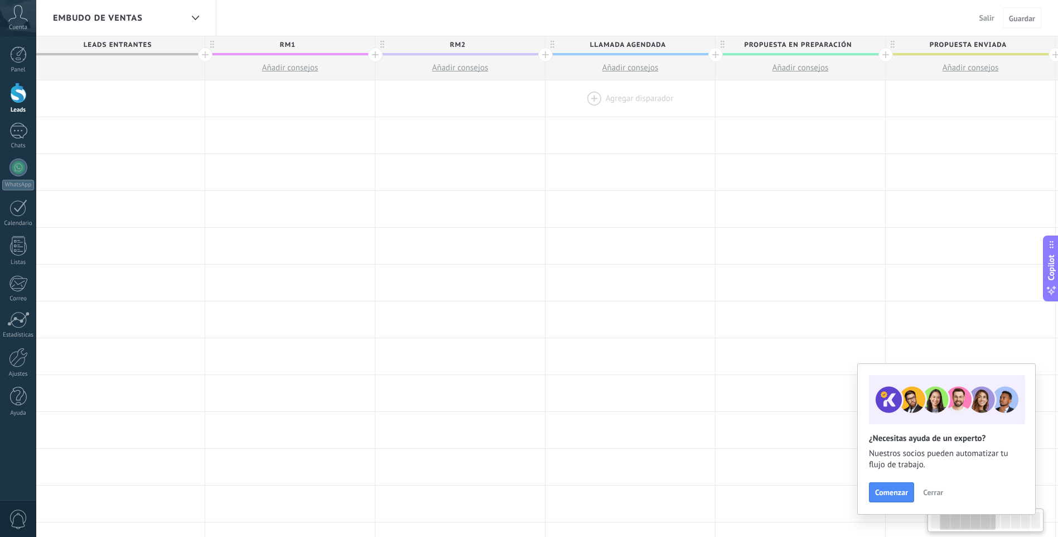
drag, startPoint x: 684, startPoint y: 112, endPoint x: 656, endPoint y: 110, distance: 27.9
click at [656, 110] on div "**********" at bounding box center [970, 466] width 1871 height 773
click at [670, 44] on span "Llamada agendada" at bounding box center [627, 44] width 164 height 17
click at [697, 49] on body ".abccls-1,.abccls-2{fill-rule:evenodd}.abccls-2{fill:#fff} .abfcls-1{fill:none}…" at bounding box center [529, 268] width 1058 height 537
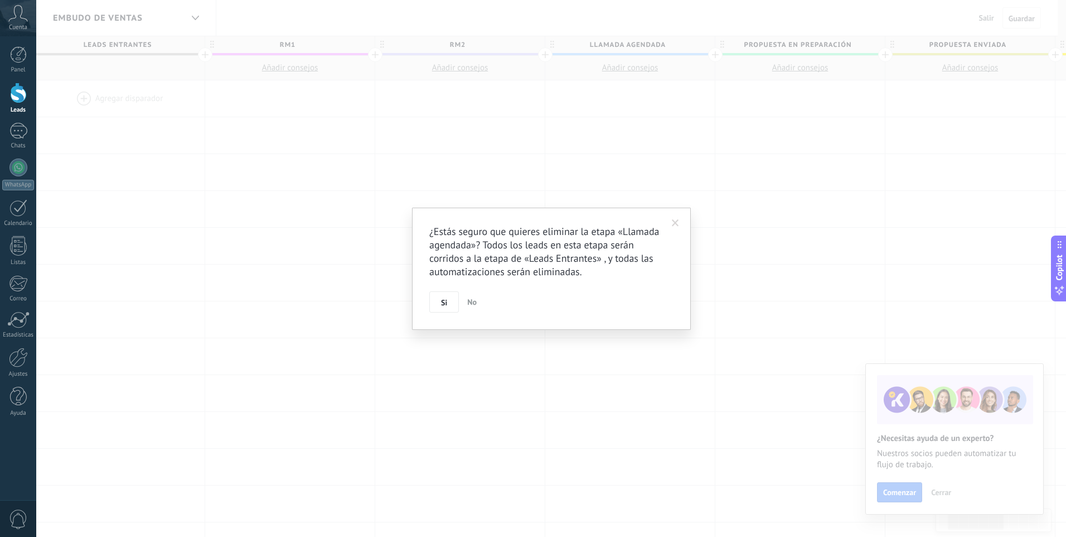
click at [451, 311] on button "Si" at bounding box center [444, 301] width 30 height 21
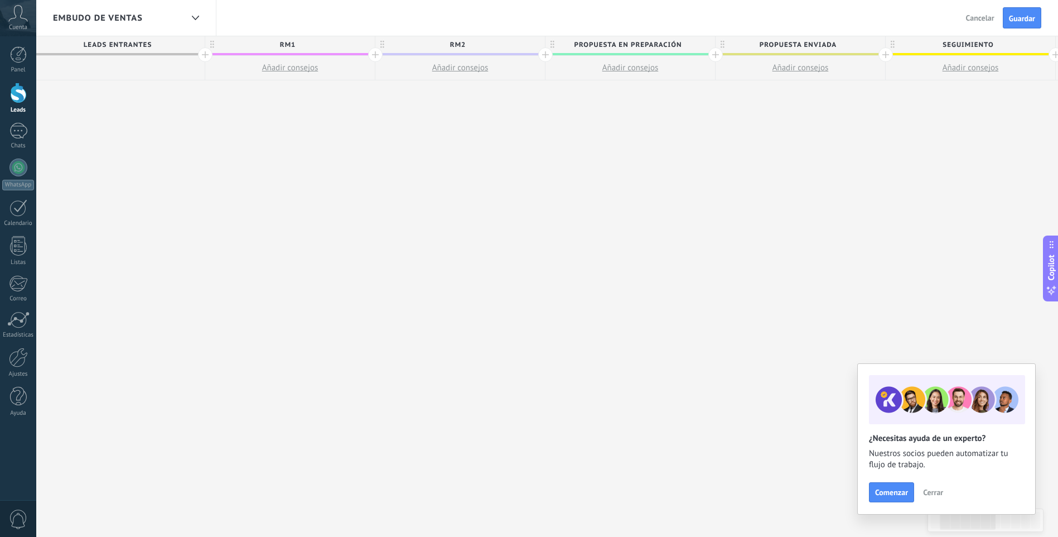
click at [689, 41] on span "Propuesta en preparación" at bounding box center [627, 44] width 164 height 17
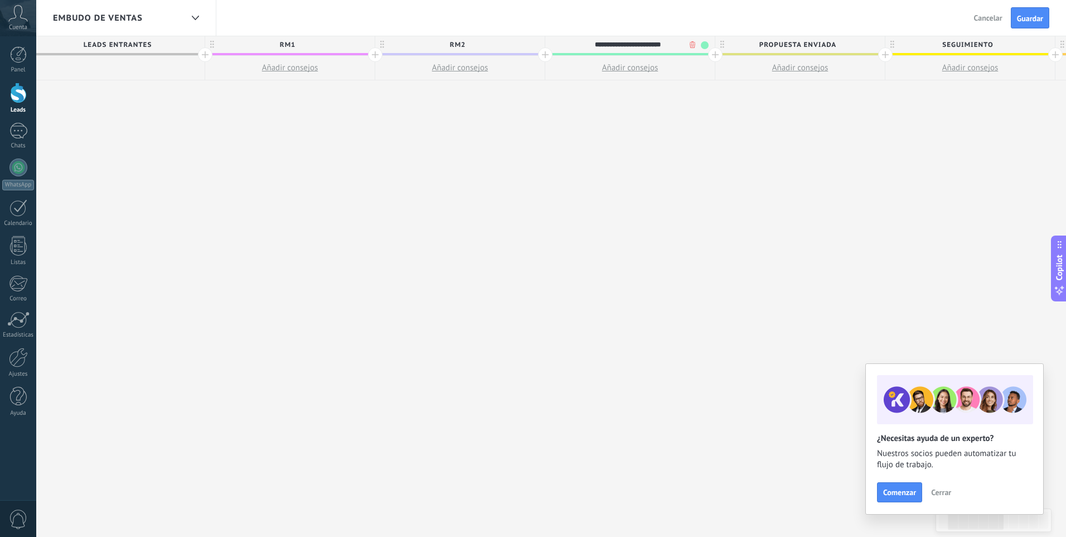
click at [688, 45] on body ".abccls-1,.abccls-2{fill-rule:evenodd}.abccls-2{fill:#fff} .abfcls-1{fill:none}…" at bounding box center [533, 268] width 1066 height 537
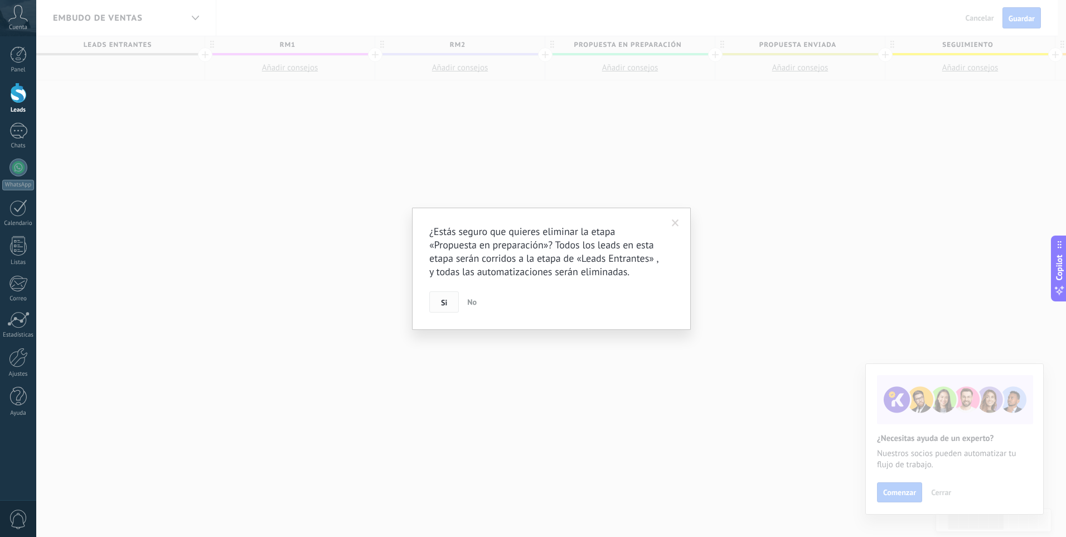
click at [457, 306] on button "Si" at bounding box center [444, 301] width 30 height 21
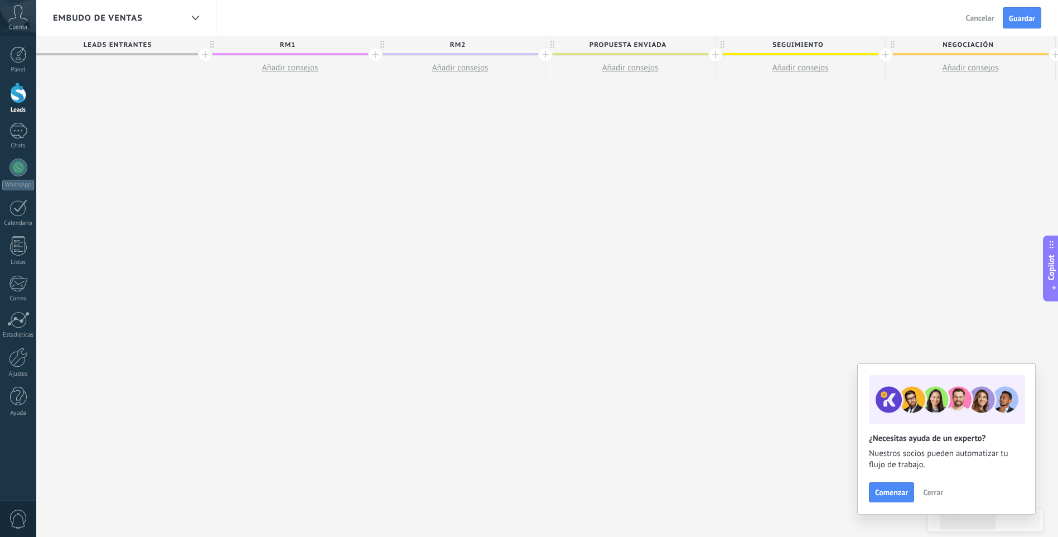
click at [691, 48] on span "Propuesta enviada" at bounding box center [627, 44] width 164 height 17
click at [695, 45] on body ".abccls-1,.abccls-2{fill-rule:evenodd}.abccls-2{fill:#fff} .abfcls-1{fill:none}…" at bounding box center [529, 268] width 1058 height 537
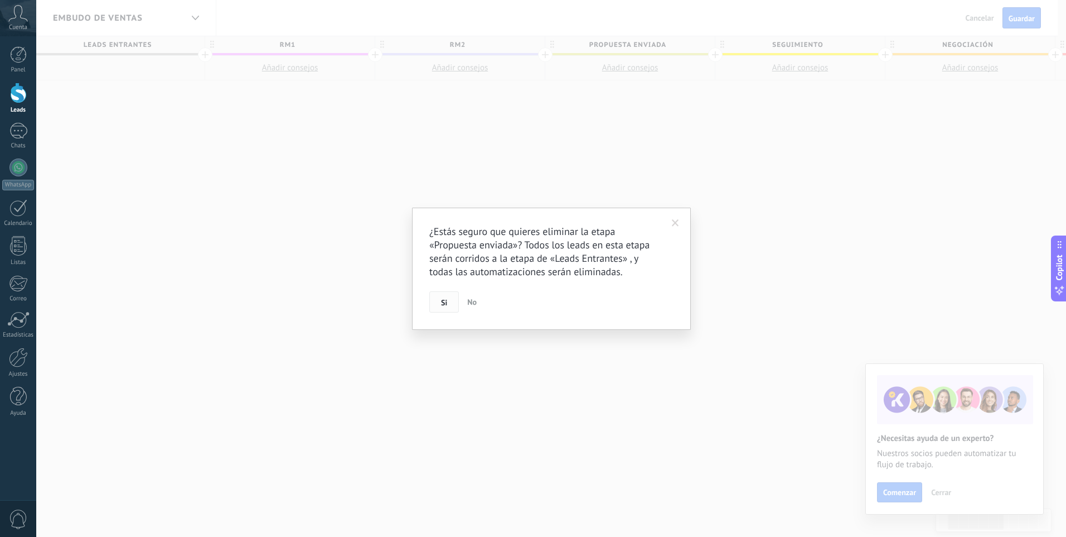
click at [452, 298] on button "Si" at bounding box center [444, 301] width 30 height 21
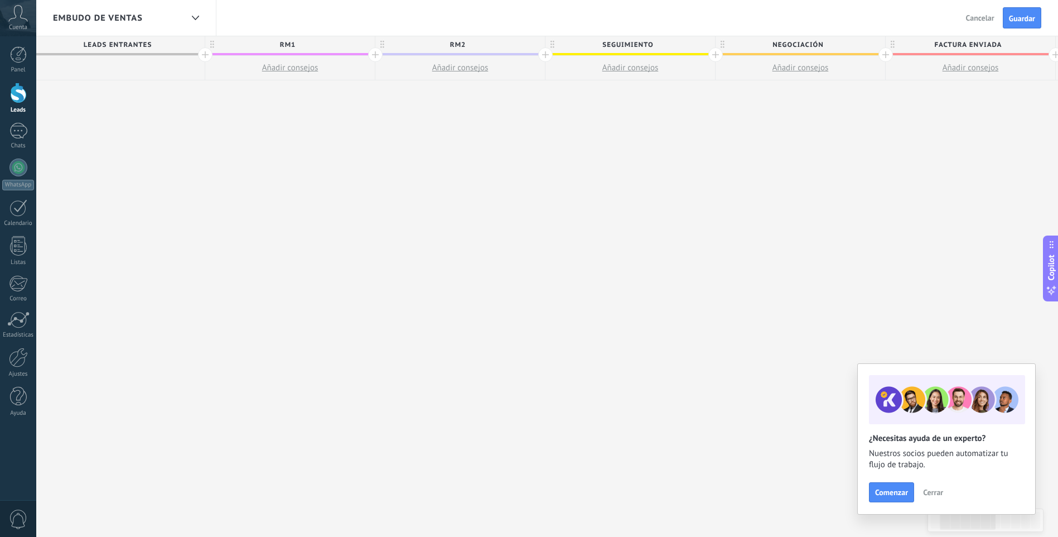
click at [834, 50] on span "Negociación" at bounding box center [798, 44] width 164 height 17
click at [857, 45] on body ".abccls-1,.abccls-2{fill-rule:evenodd}.abccls-2{fill:#fff} .abfcls-1{fill:none}…" at bounding box center [529, 268] width 1058 height 537
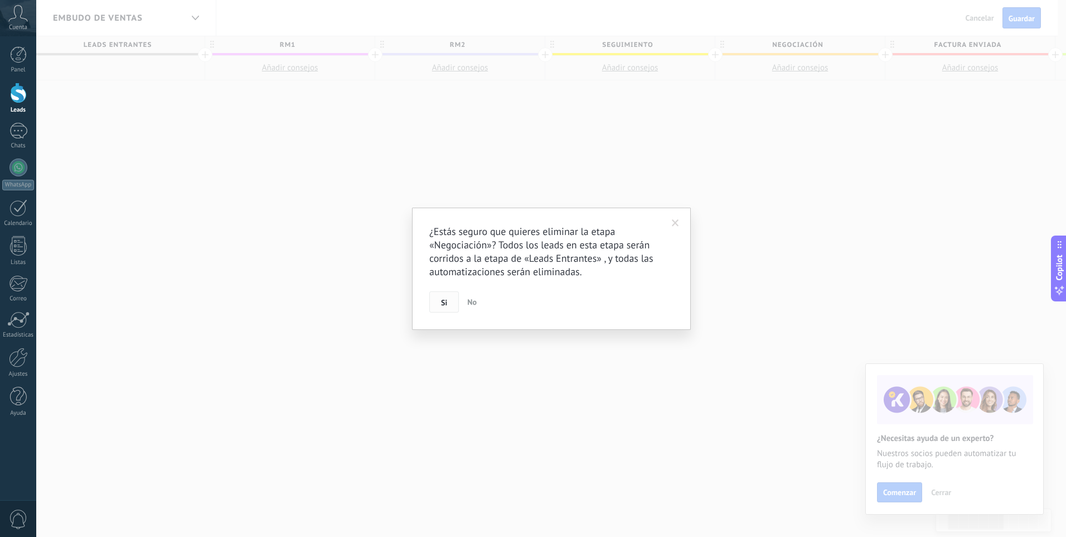
click at [456, 301] on button "Si" at bounding box center [444, 301] width 30 height 21
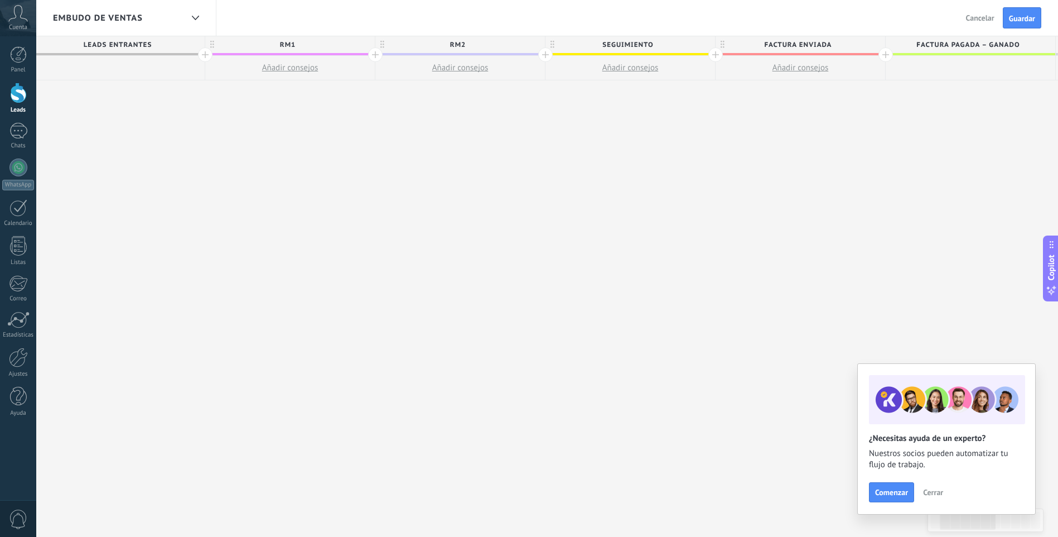
click at [839, 44] on span "Factura enviada" at bounding box center [798, 44] width 164 height 17
click at [859, 44] on body ".abccls-1,.abccls-2{fill-rule:evenodd}.abccls-2{fill:#fff} .abfcls-1{fill:none}…" at bounding box center [529, 268] width 1058 height 537
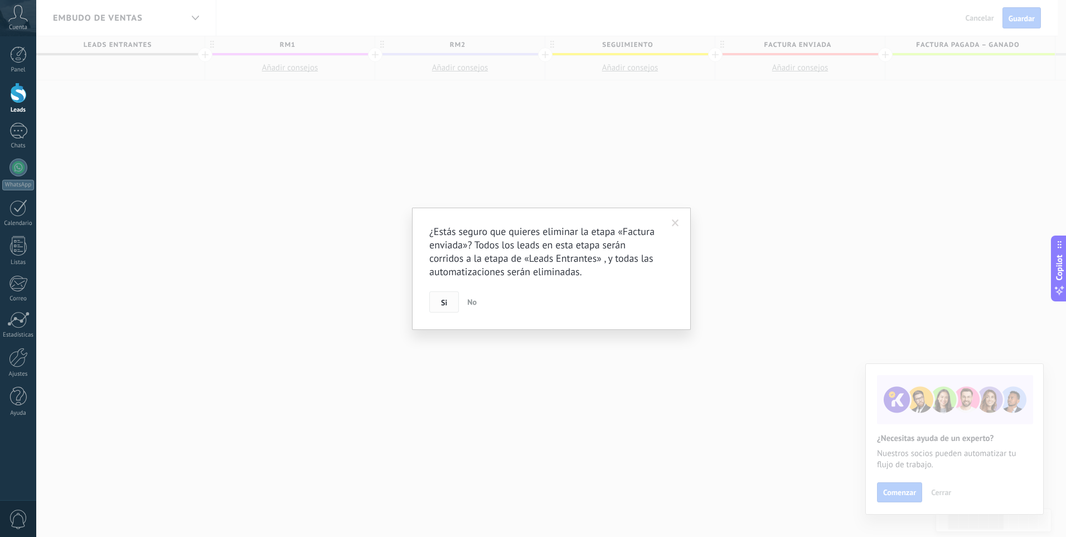
click at [457, 301] on button "Si" at bounding box center [444, 301] width 30 height 21
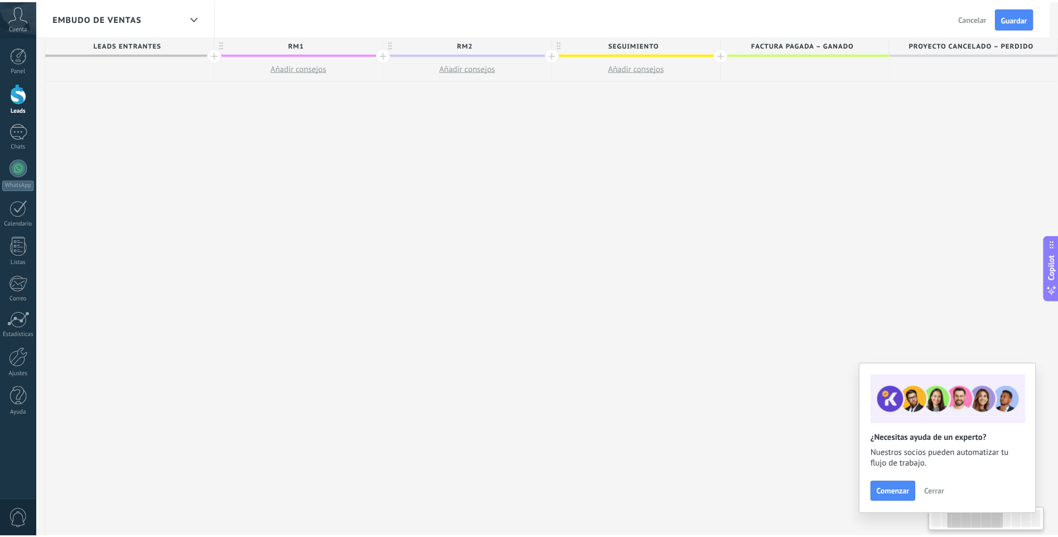
scroll to position [0, 171]
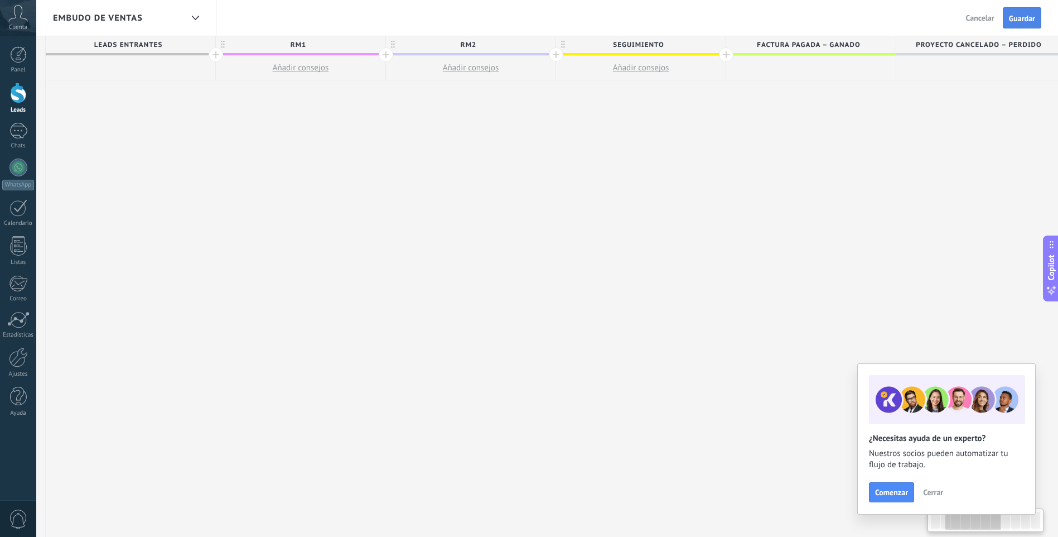
click at [1031, 22] on span "Guardar" at bounding box center [1022, 19] width 26 height 8
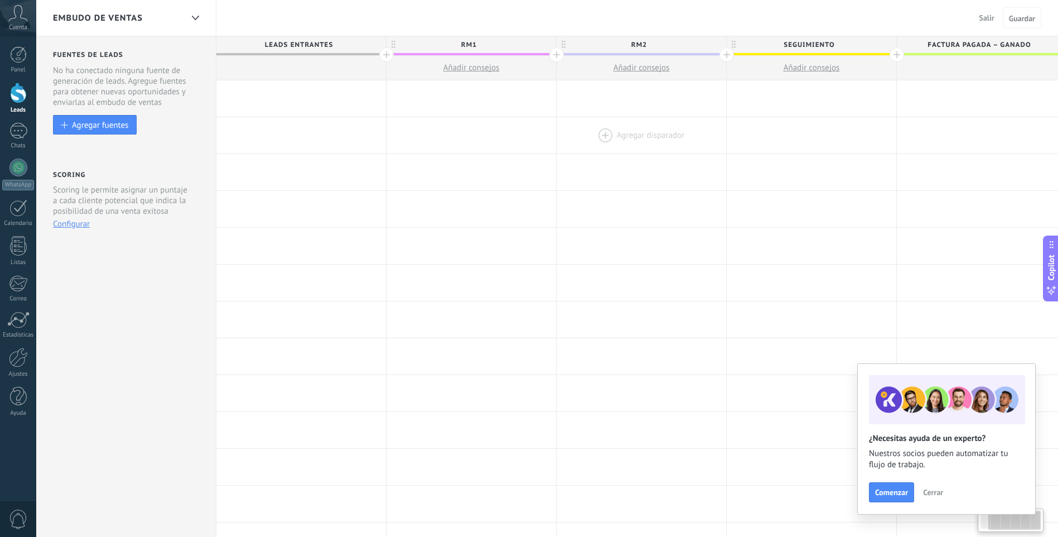
drag, startPoint x: 629, startPoint y: 150, endPoint x: 679, endPoint y: 142, distance: 50.8
click at [920, 179] on div "[PERSON_NAME] disparador [PERSON_NAME] disparador Agregar disparador [PERSON_NA…" at bounding box center [726, 466] width 1021 height 773
click at [295, 98] on div at bounding box center [301, 98] width 170 height 36
click at [265, 98] on div at bounding box center [301, 98] width 170 height 36
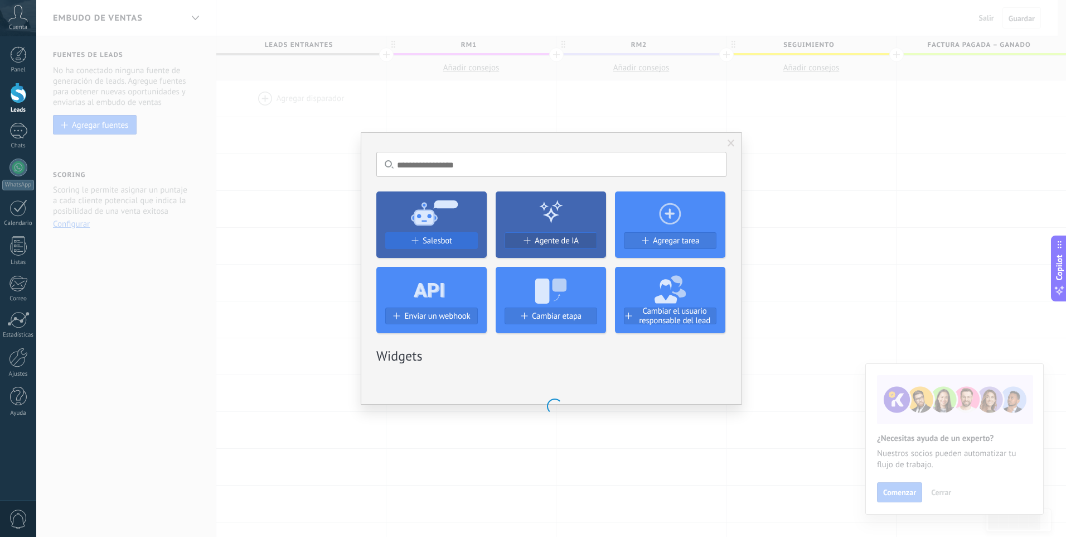
click at [440, 243] on span "Salesbot" at bounding box center [438, 240] width 30 height 9
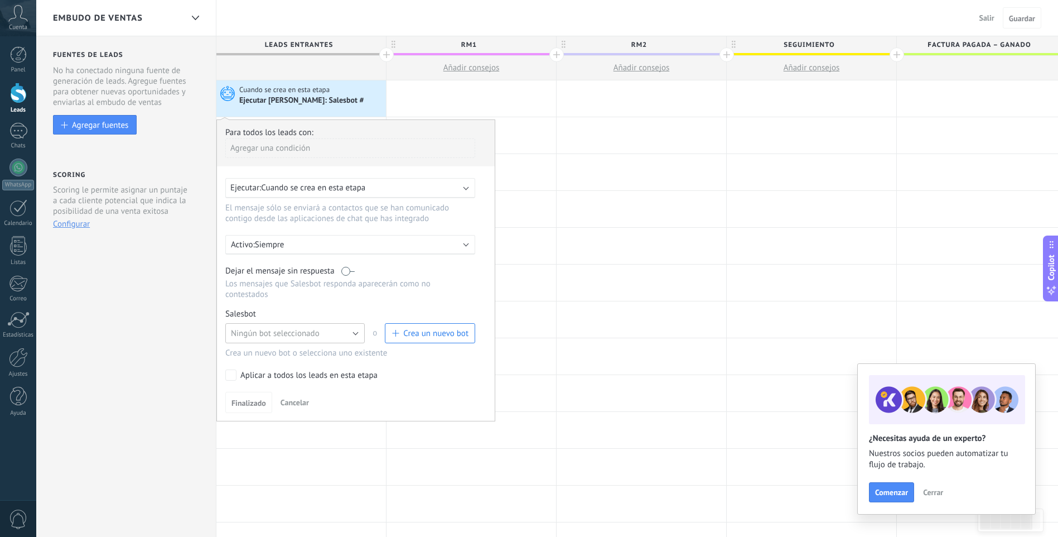
click at [305, 338] on span "Ningún bot seleccionado" at bounding box center [275, 333] width 89 height 11
click at [301, 370] on span "Bienvenida" at bounding box center [290, 371] width 142 height 11
click at [264, 407] on span "Finalizado" at bounding box center [248, 403] width 35 height 8
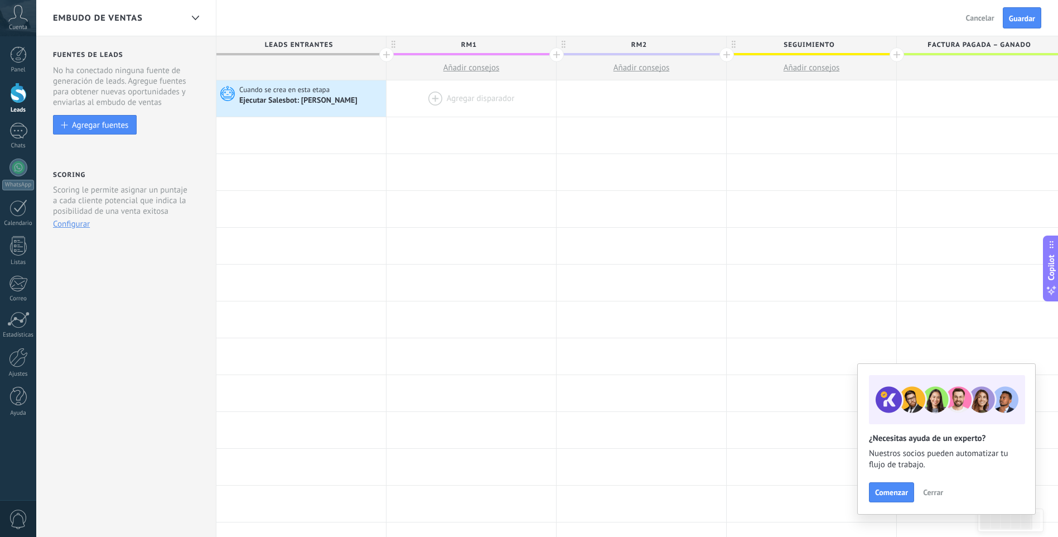
click at [440, 96] on div at bounding box center [472, 98] width 170 height 36
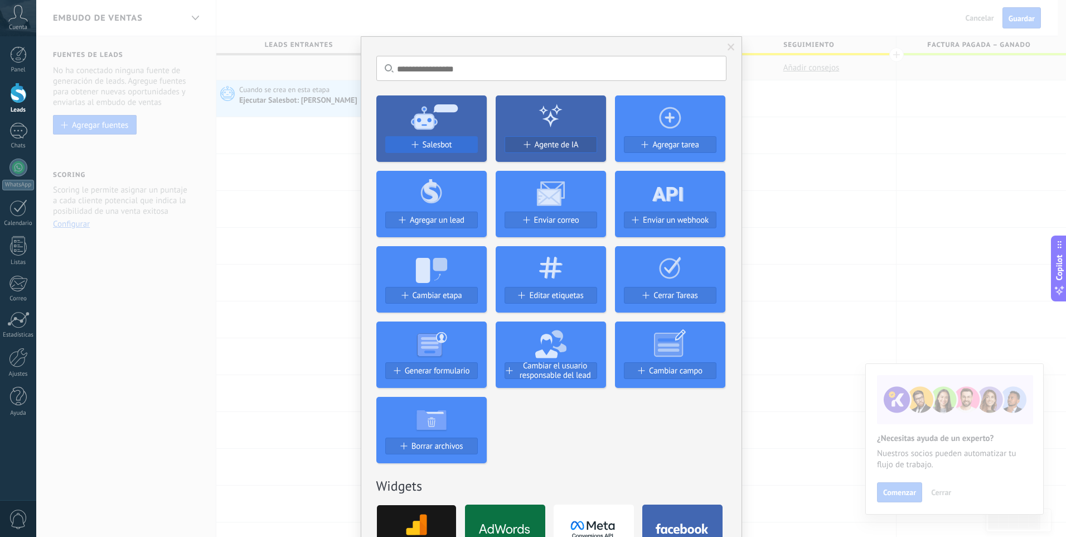
click at [441, 150] on button "Salesbot" at bounding box center [431, 144] width 93 height 17
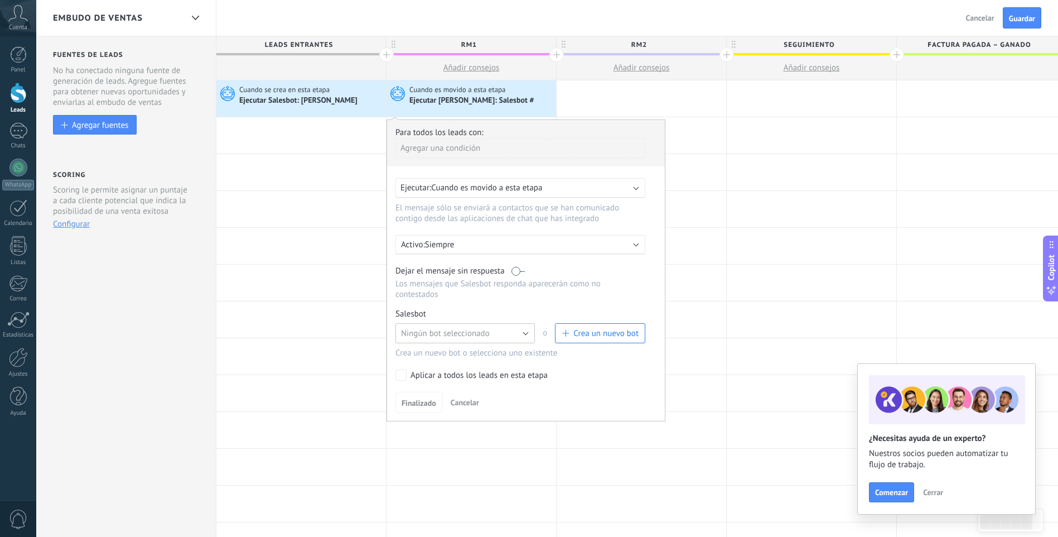
click at [467, 342] on button "Ningún bot seleccionado" at bounding box center [464, 333] width 139 height 20
click at [464, 351] on span "RM1" at bounding box center [460, 352] width 142 height 11
click at [435, 399] on span "Finalizado" at bounding box center [419, 403] width 35 height 8
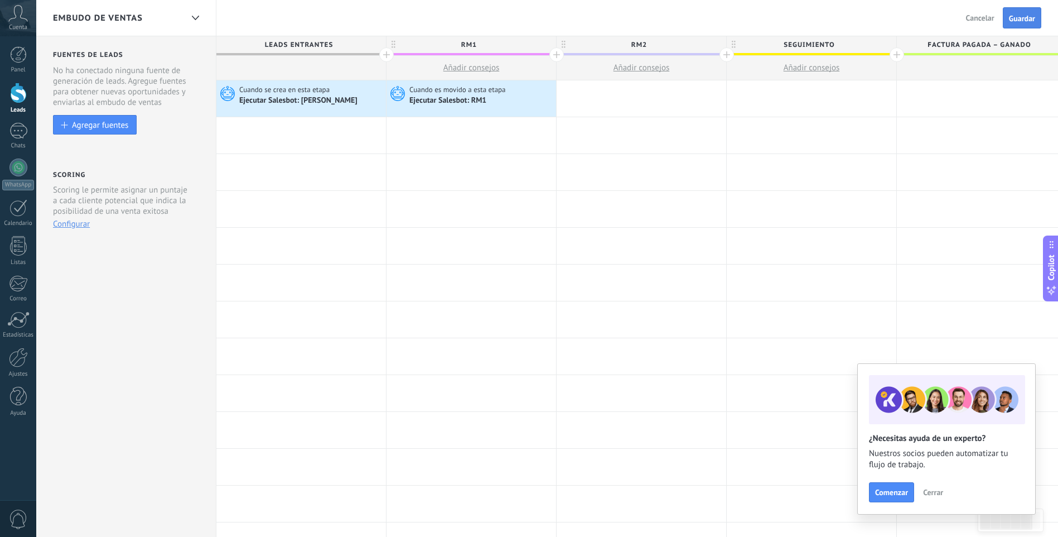
click at [1015, 27] on button "Guardar" at bounding box center [1022, 17] width 38 height 21
click at [343, 91] on div "Cuando se crea en esta etapa" at bounding box center [311, 90] width 144 height 10
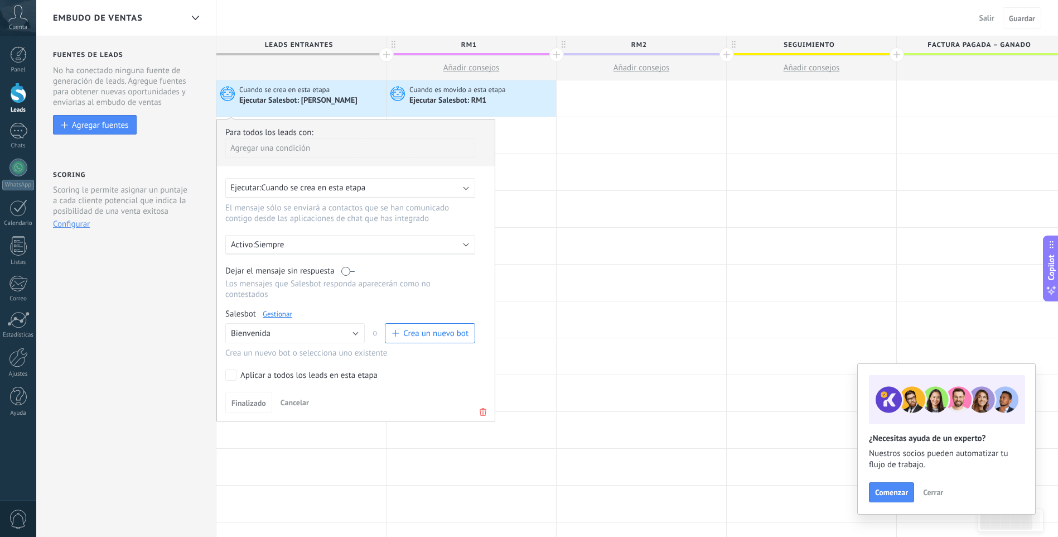
click at [271, 313] on link "Gestionar" at bounding box center [278, 313] width 30 height 9
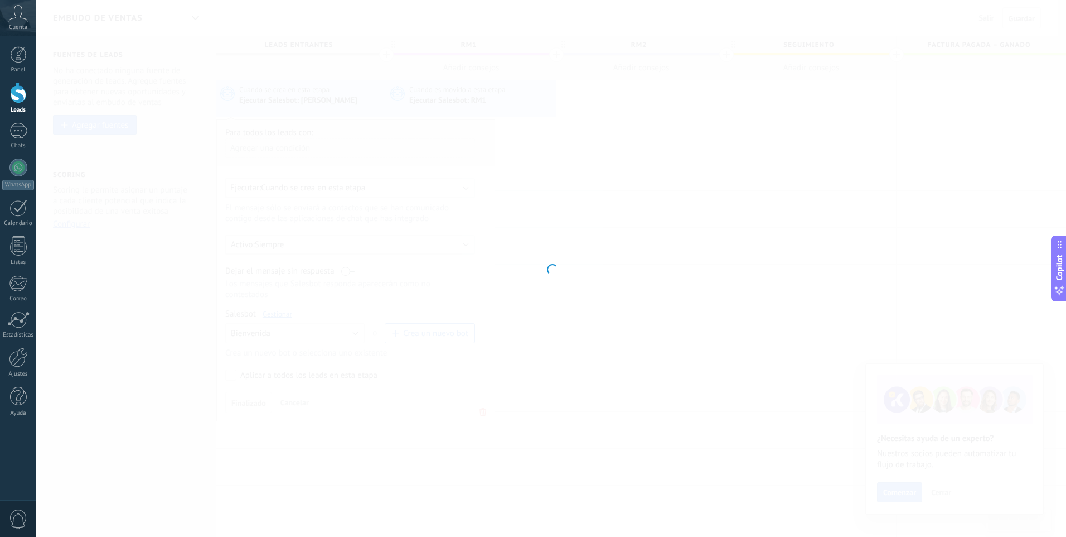
type input "**********"
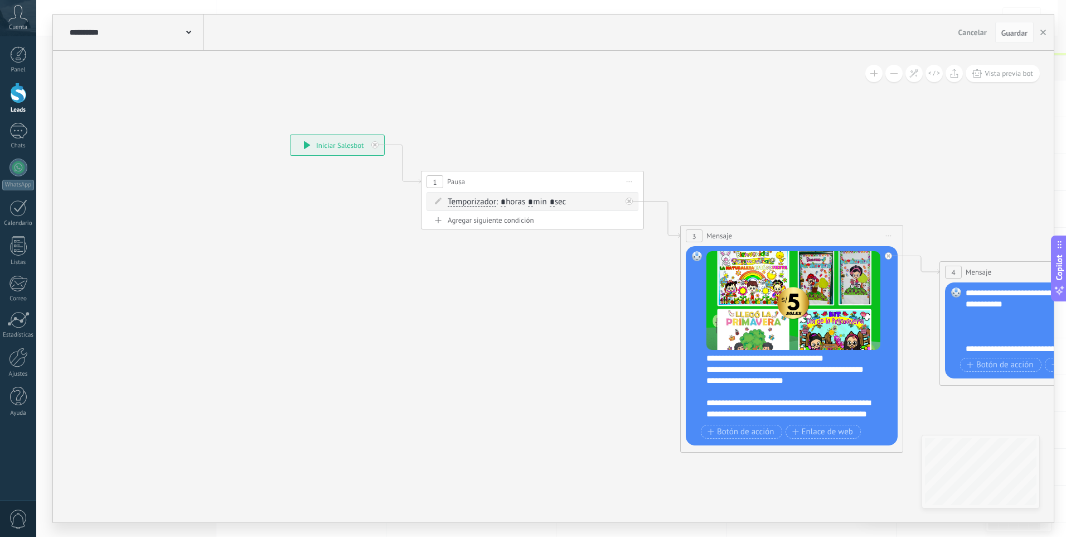
scroll to position [178, 0]
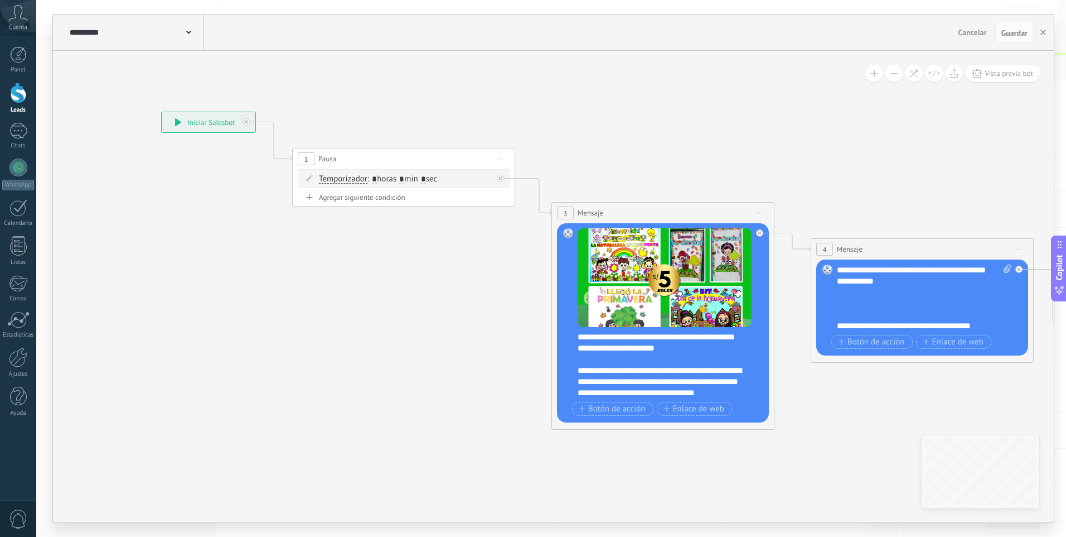
drag, startPoint x: 895, startPoint y: 402, endPoint x: 793, endPoint y: 344, distance: 117.6
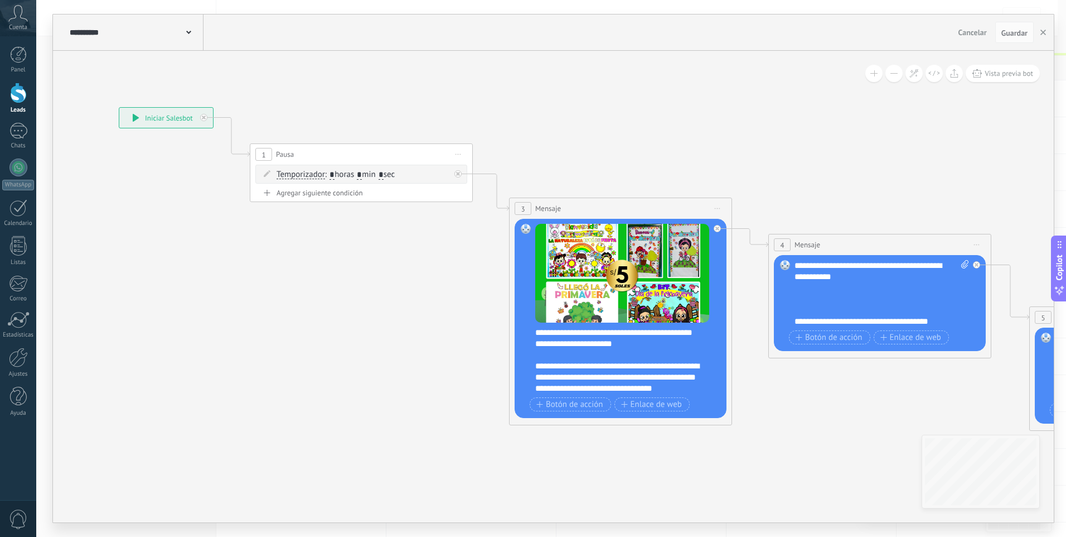
click at [793, 321] on div "Reemplazar Quitar Convertir a mensaje de voz Arrastre la imagen aquí para adjun…" at bounding box center [880, 303] width 212 height 96
click at [796, 321] on div "**********" at bounding box center [882, 293] width 175 height 67
drag, startPoint x: 739, startPoint y: 153, endPoint x: 727, endPoint y: 153, distance: 11.7
click at [727, 153] on icon at bounding box center [1074, 305] width 2468 height 954
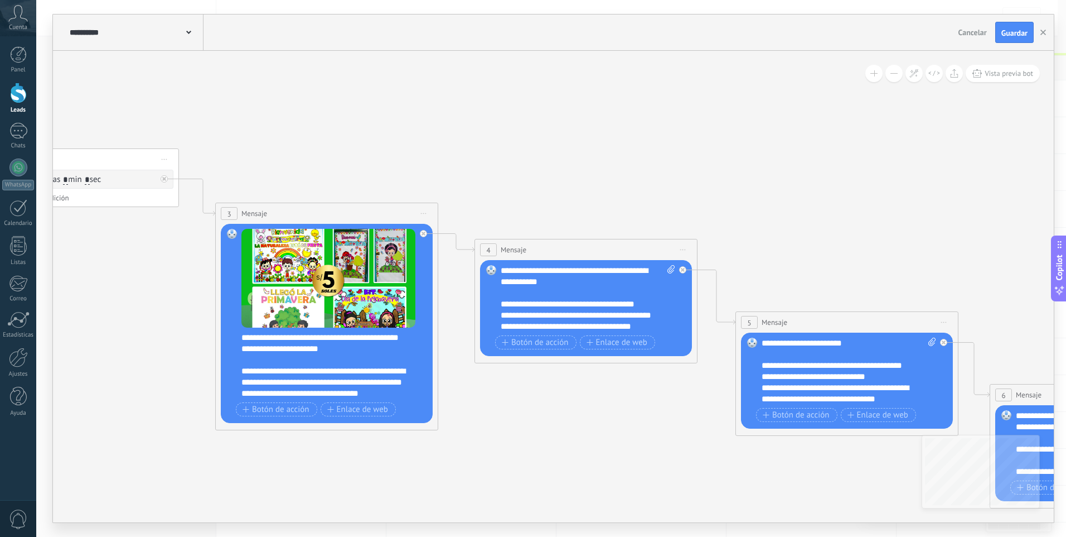
click at [740, 156] on icon at bounding box center [780, 310] width 2468 height 954
click at [1015, 31] on span "Guardar" at bounding box center [1015, 33] width 26 height 8
click at [1041, 32] on icon "button" at bounding box center [1044, 33] width 6 height 6
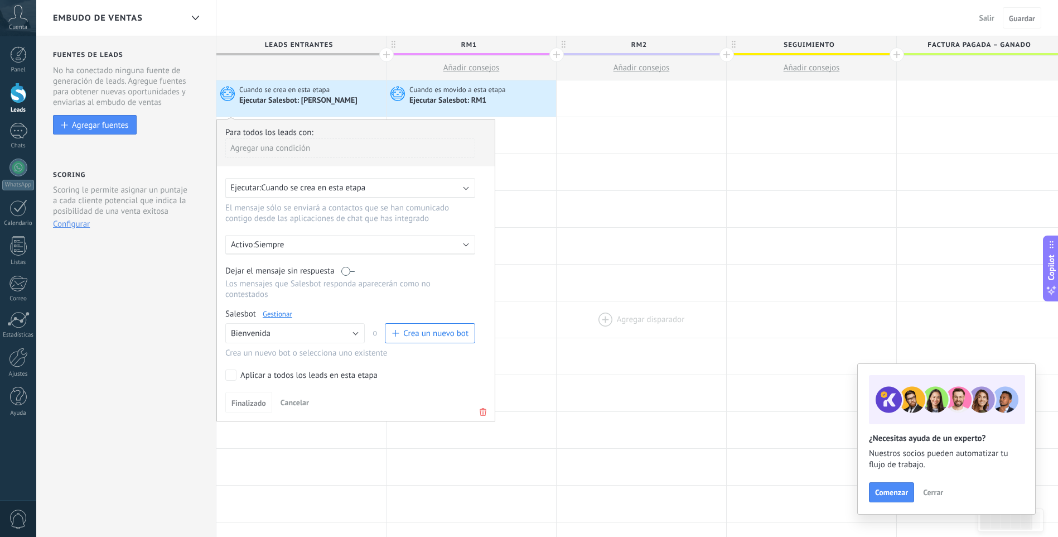
click at [616, 321] on div at bounding box center [642, 319] width 170 height 36
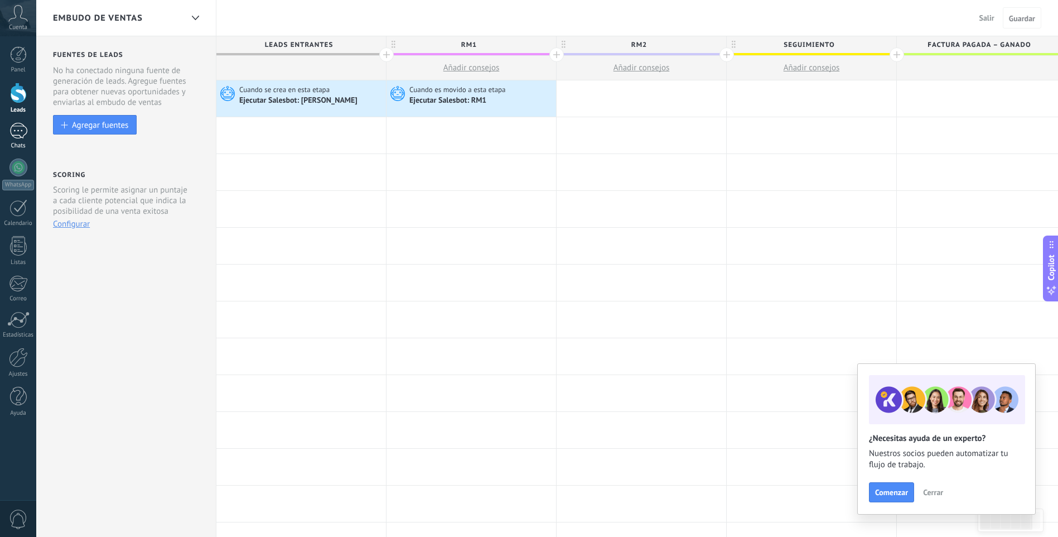
click at [4, 134] on link "Chats" at bounding box center [18, 136] width 36 height 27
